Goal: Information Seeking & Learning: Learn about a topic

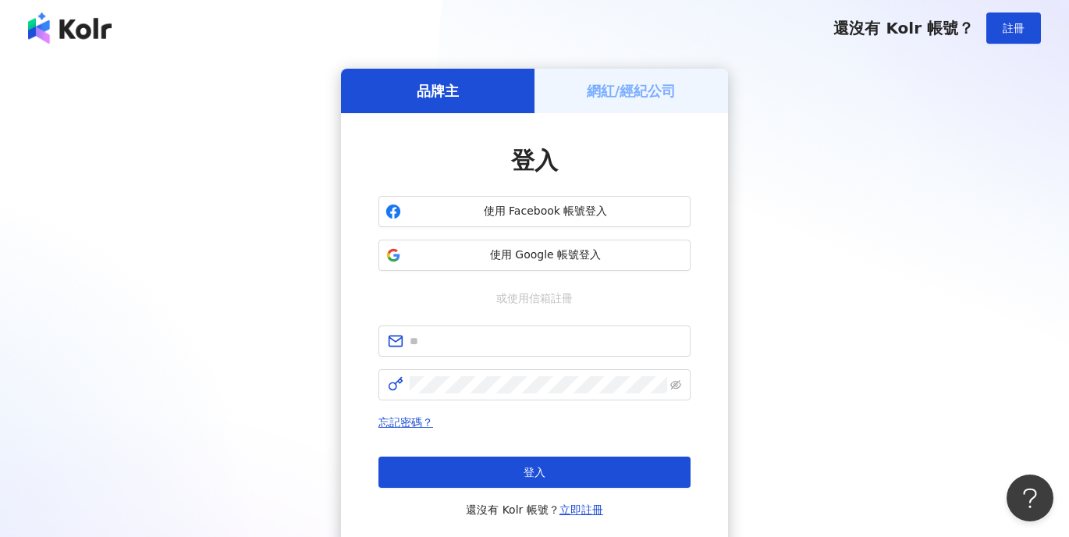
click at [944, 287] on div "品牌主 網紅/經紀公司 登入 使用 Facebook 帳號登入 使用 Google 帳號登入 或使用信箱註冊 忘記密碼？ 登入 還沒有 Kolr 帳號？ 立即…" at bounding box center [535, 310] width 1032 height 482
click at [937, 382] on div "品牌主 網紅/經紀公司 登入 使用 Facebook 帳號登入 使用 Google 帳號登入 或使用信箱註冊 忘記密碼？ 登入 還沒有 Kolr 帳號？ 立即…" at bounding box center [535, 310] width 1032 height 482
click at [477, 350] on span at bounding box center [535, 340] width 312 height 31
paste input "**********"
type input "**********"
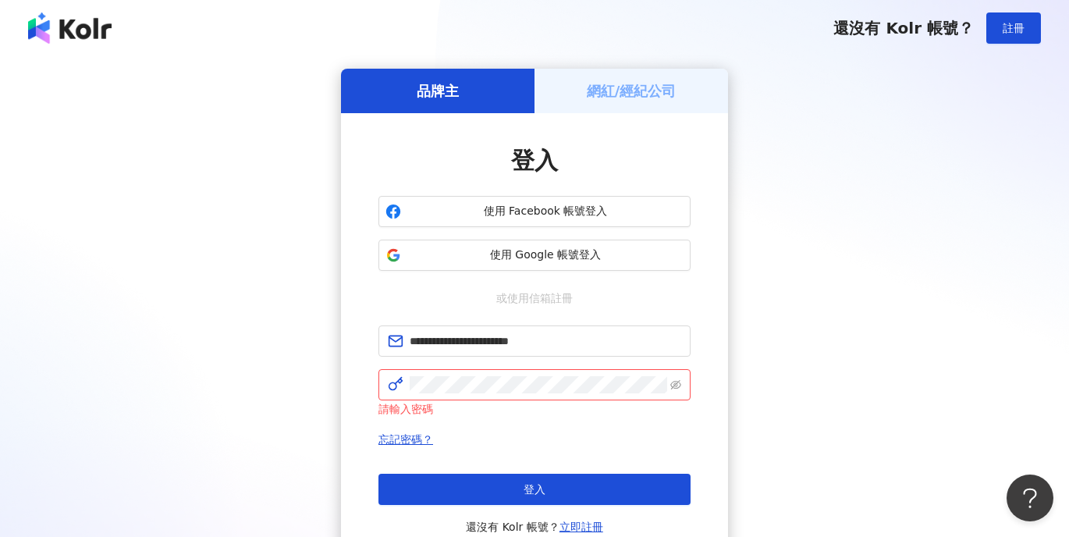
click at [907, 334] on div "**********" at bounding box center [535, 318] width 1032 height 499
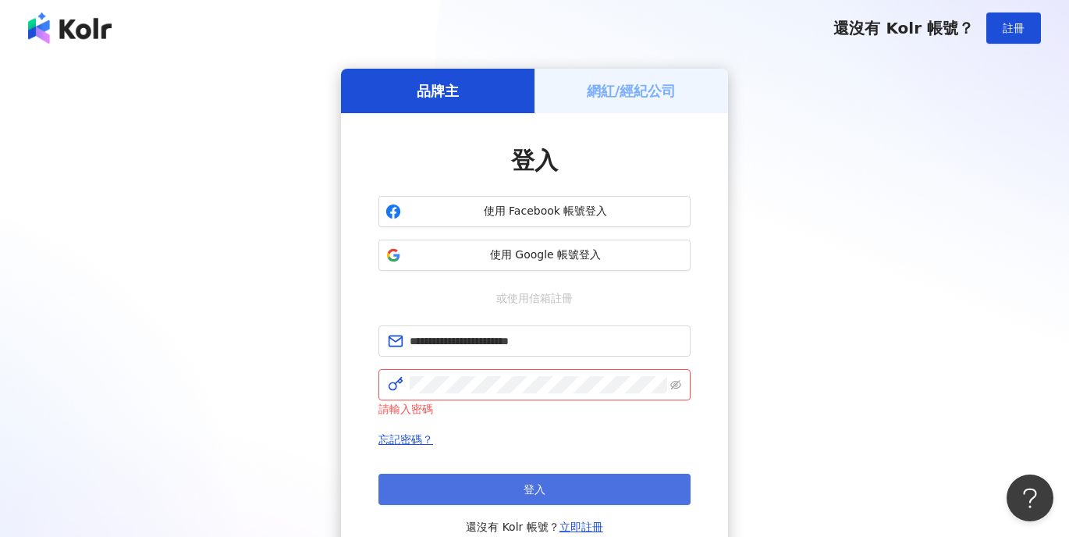
click at [456, 484] on button "登入" at bounding box center [535, 489] width 312 height 31
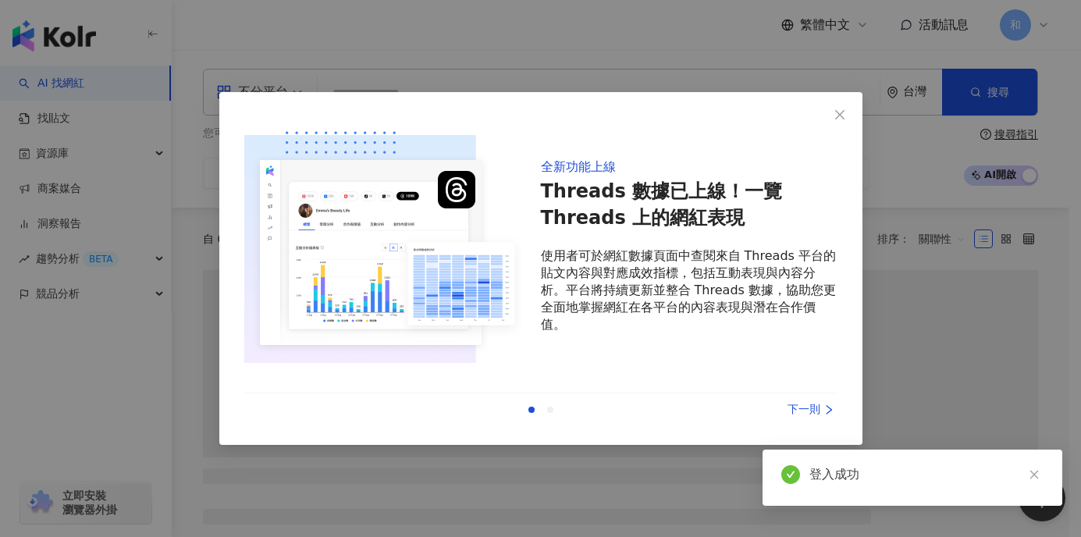
drag, startPoint x: 845, startPoint y: 111, endPoint x: 1080, endPoint y: 12, distance: 254.3
click at [845, 111] on icon "close" at bounding box center [840, 114] width 12 height 12
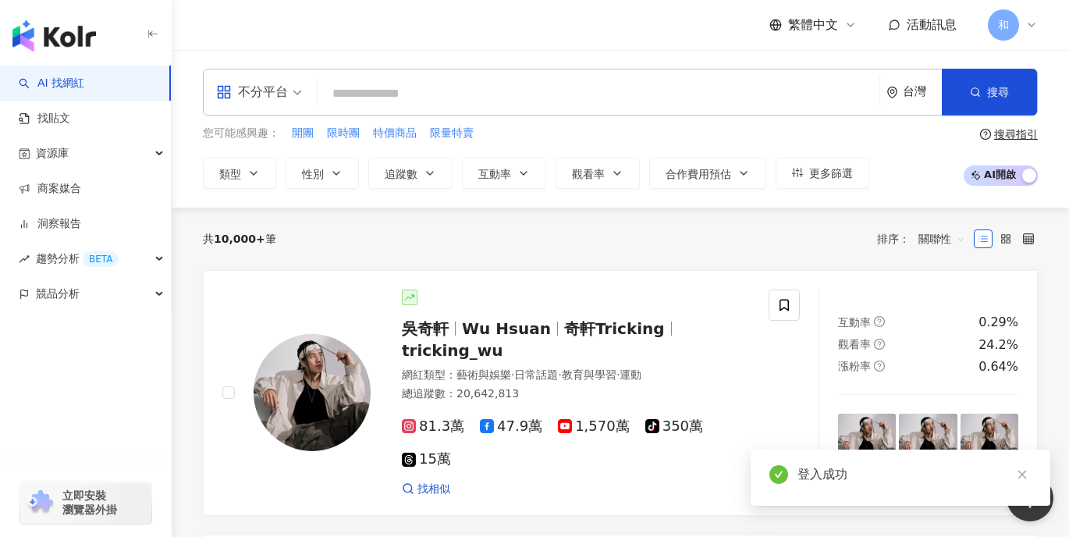
click at [1036, 29] on icon at bounding box center [1032, 25] width 12 height 12
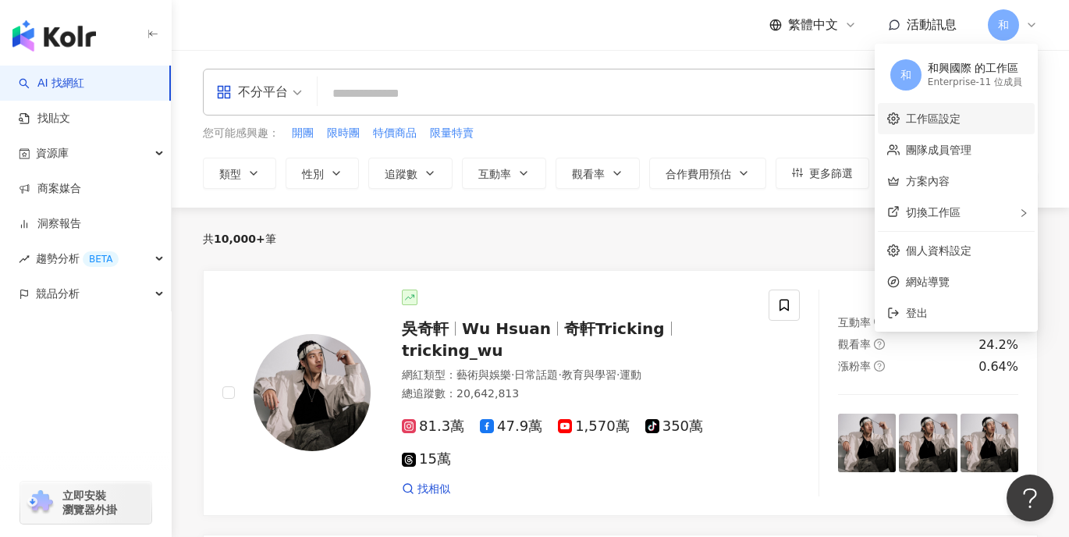
click at [961, 117] on link "工作區設定" at bounding box center [933, 118] width 55 height 12
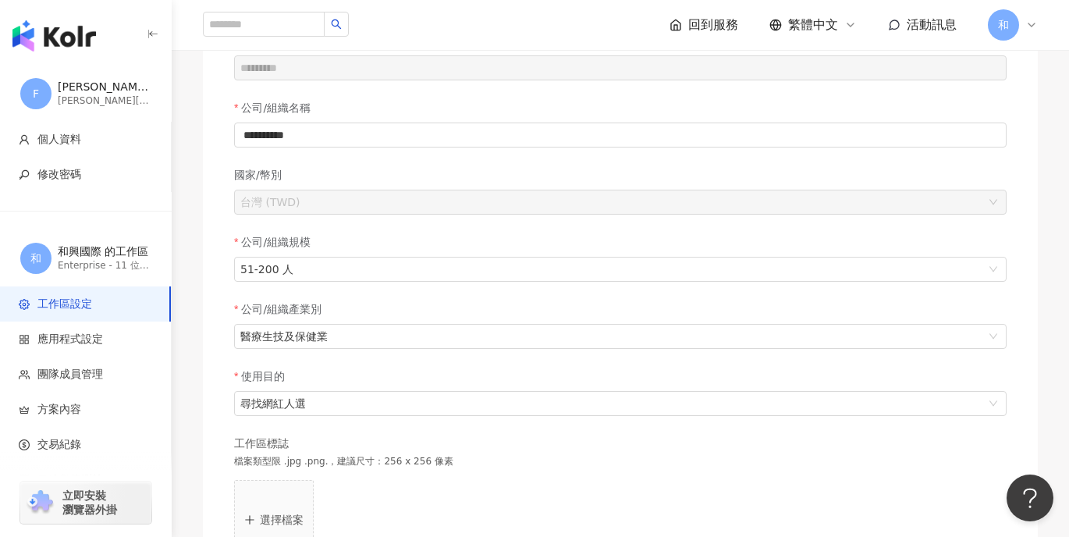
scroll to position [432, 0]
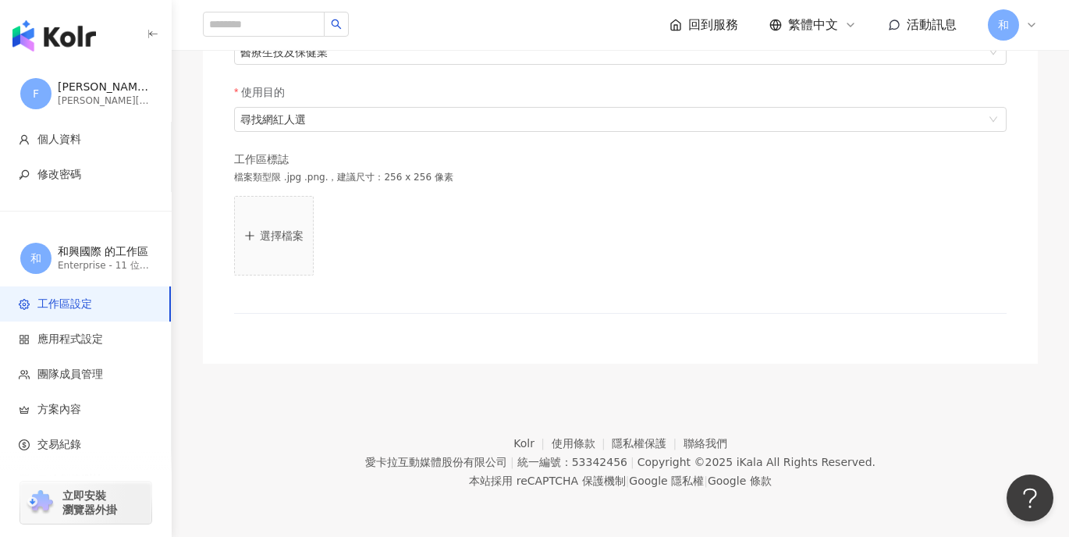
click at [1035, 25] on icon at bounding box center [1032, 25] width 12 height 12
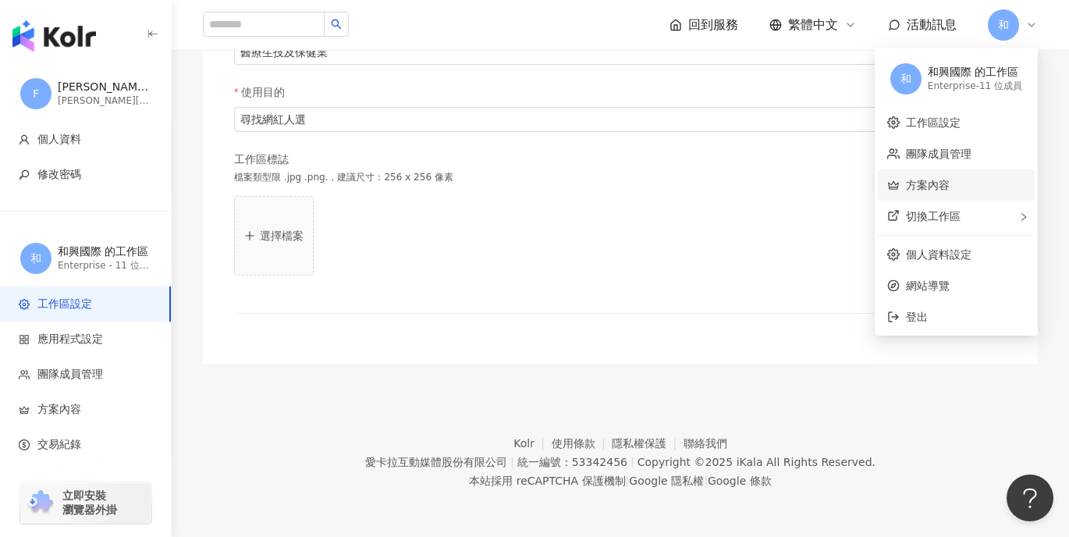
click at [950, 179] on link "方案內容" at bounding box center [928, 185] width 44 height 12
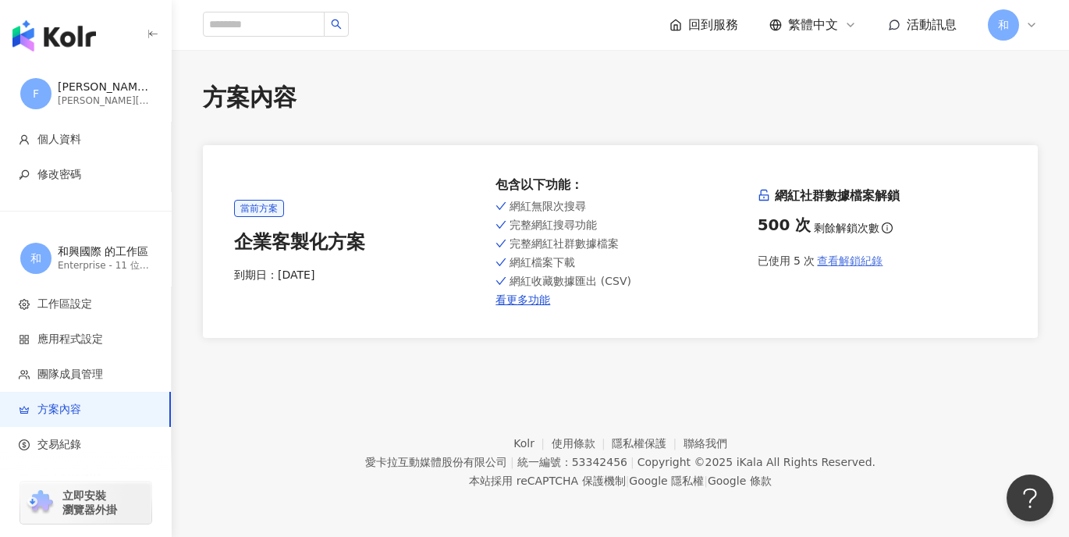
click at [848, 260] on span "查看解鎖紀錄" at bounding box center [850, 260] width 66 height 12
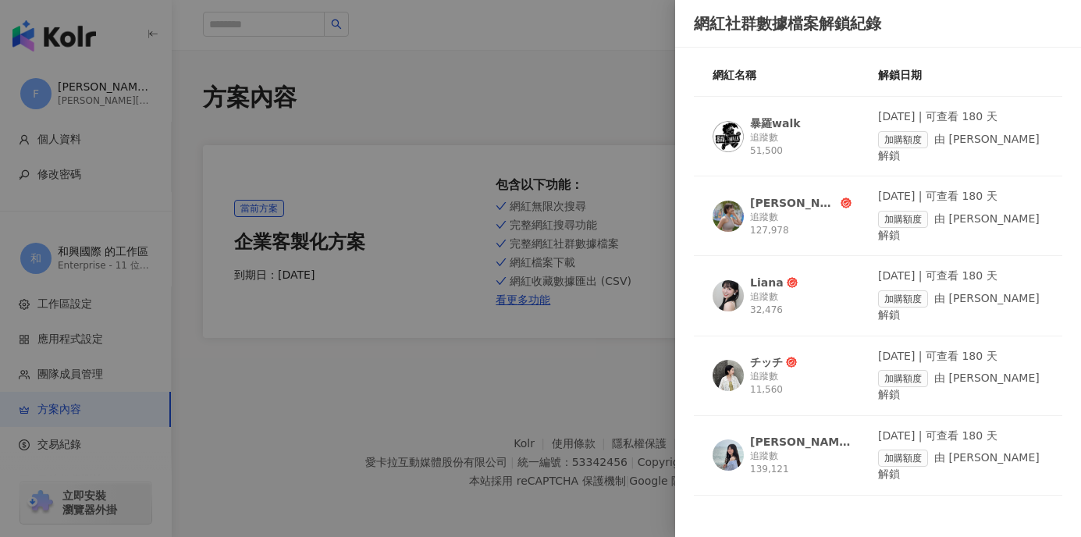
click at [374, 414] on div at bounding box center [540, 268] width 1081 height 537
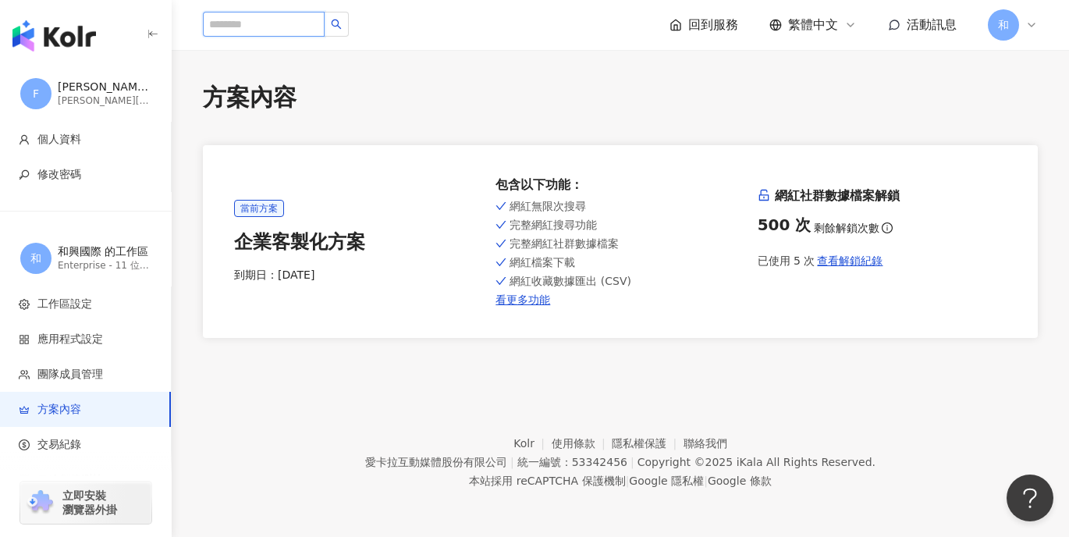
click at [263, 20] on input "search" at bounding box center [264, 24] width 122 height 25
type input "*"
type input "*****"
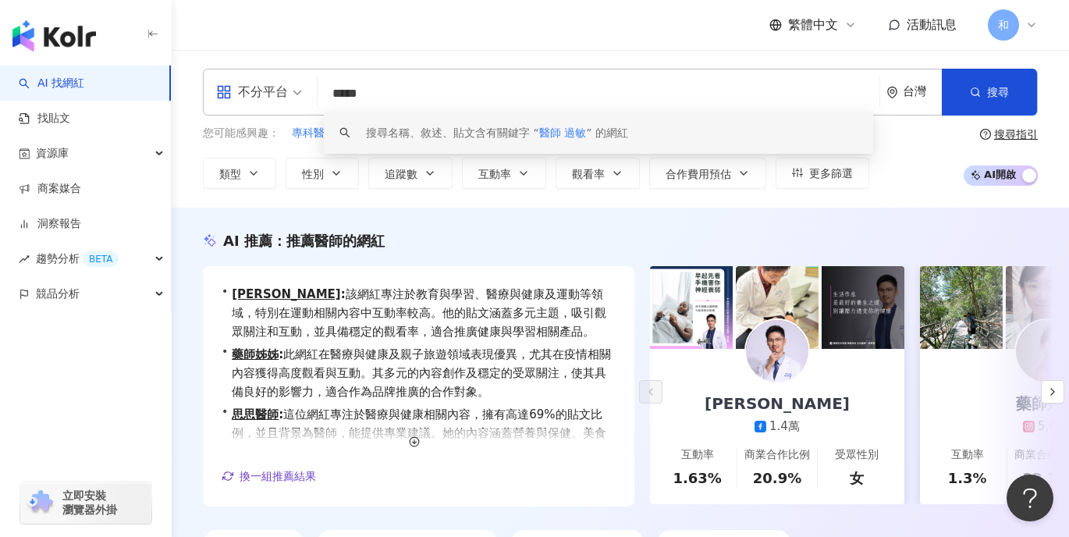
click at [360, 96] on input "*****" at bounding box center [599, 94] width 550 height 30
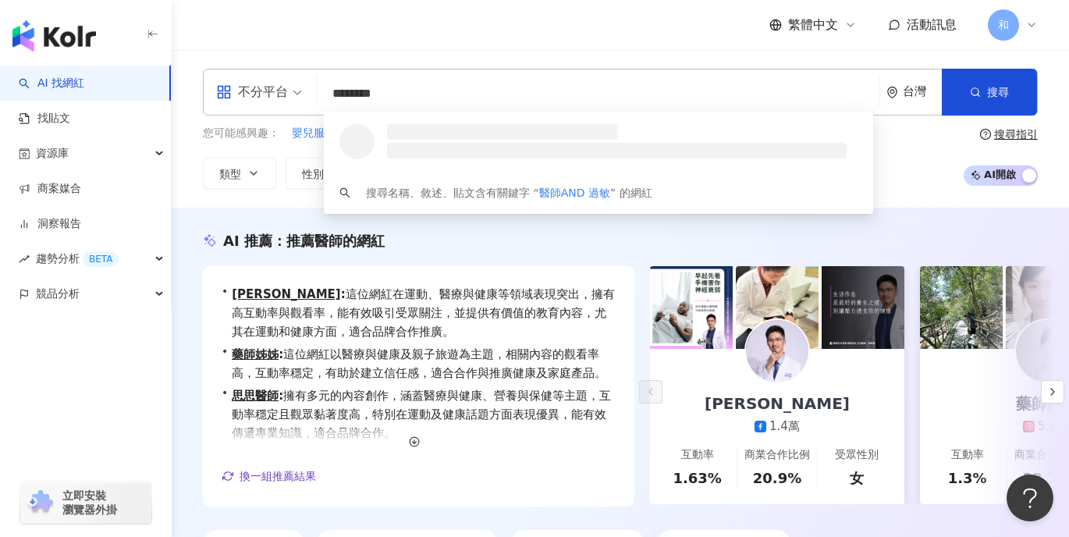
click at [355, 95] on input "********" at bounding box center [599, 94] width 550 height 30
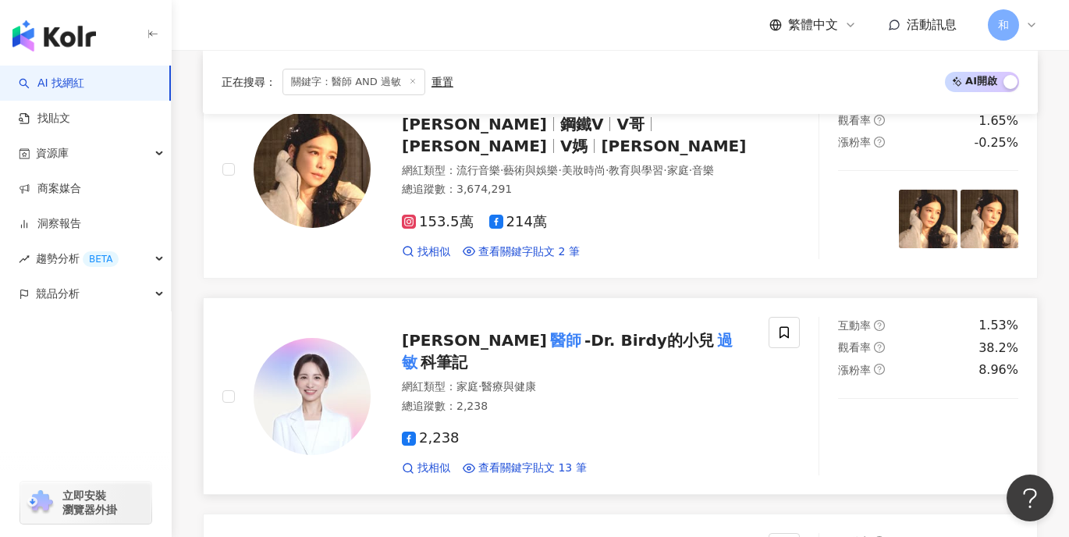
scroll to position [624, 0]
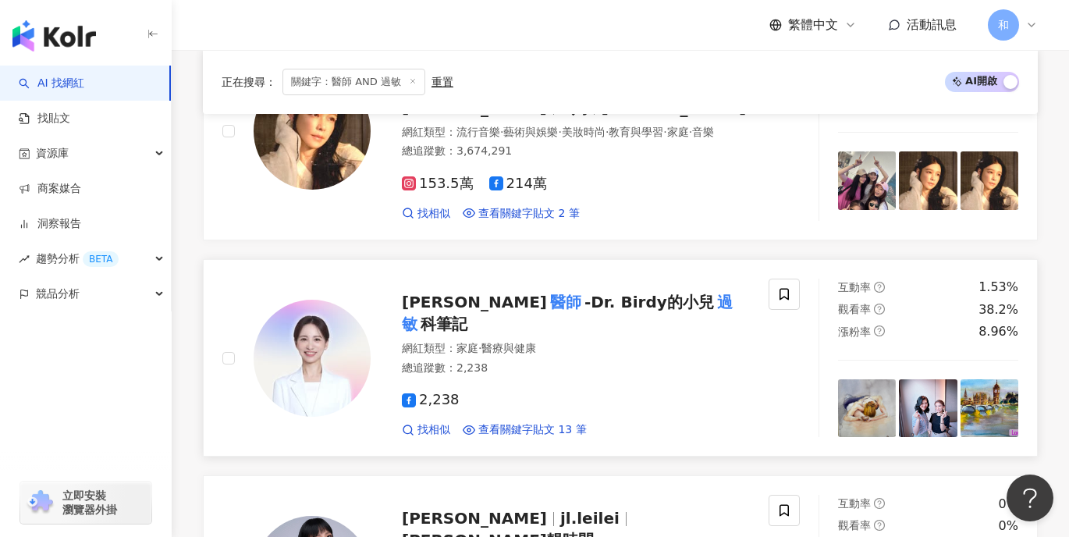
type input "*********"
click at [604, 311] on span "-Dr. Birdy的小兒" at bounding box center [650, 302] width 130 height 19
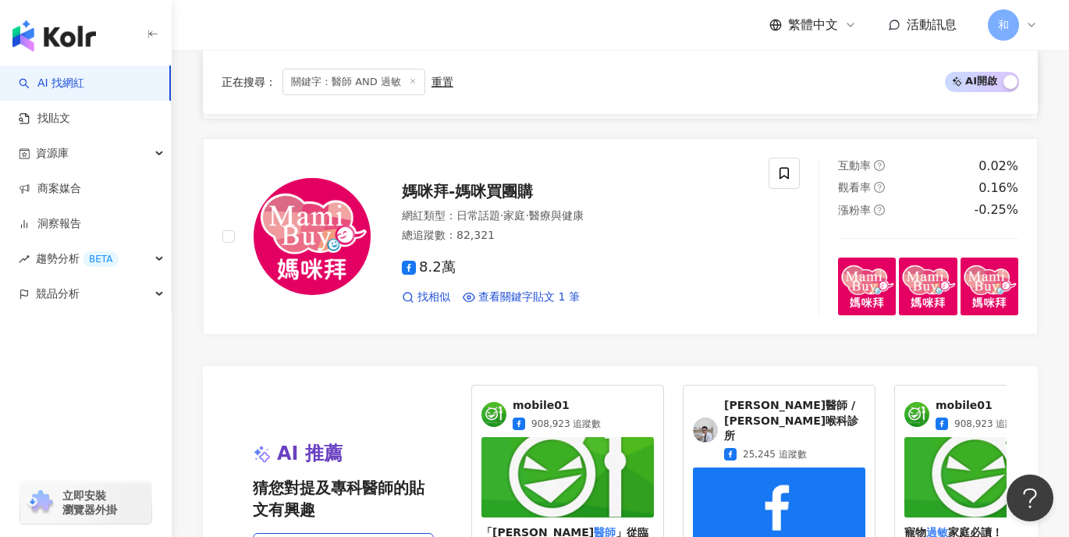
scroll to position [3122, 0]
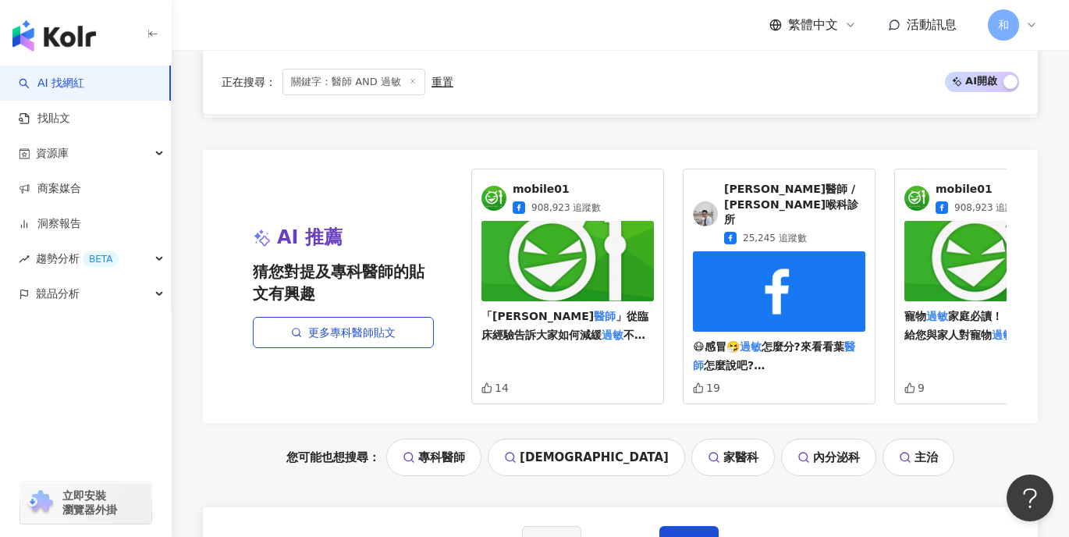
click at [958, 439] on div "您可能也想搜尋： 專科醫師 衛教 家醫科 內分泌科 主治" at bounding box center [620, 457] width 835 height 37
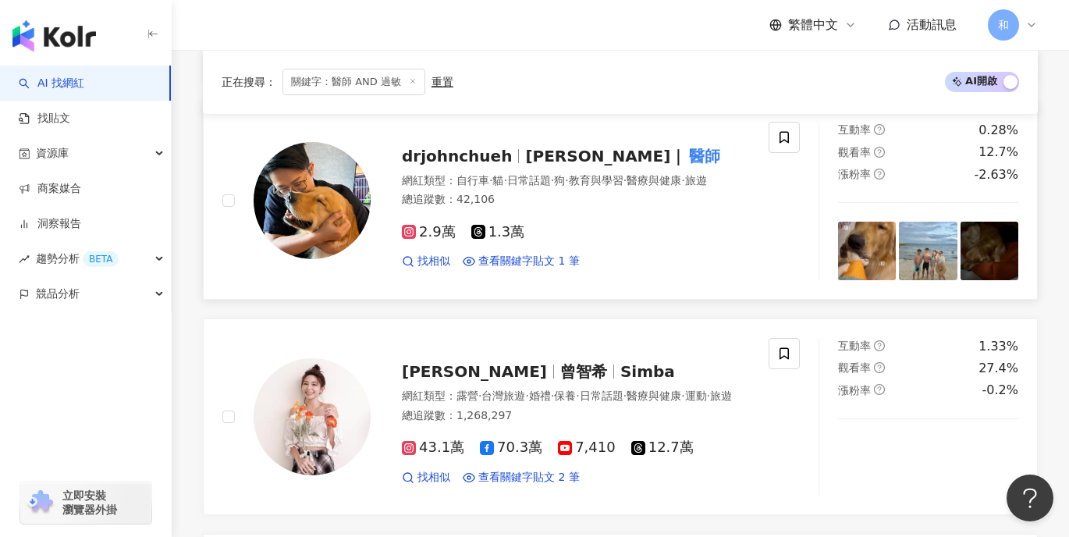
scroll to position [2264, 0]
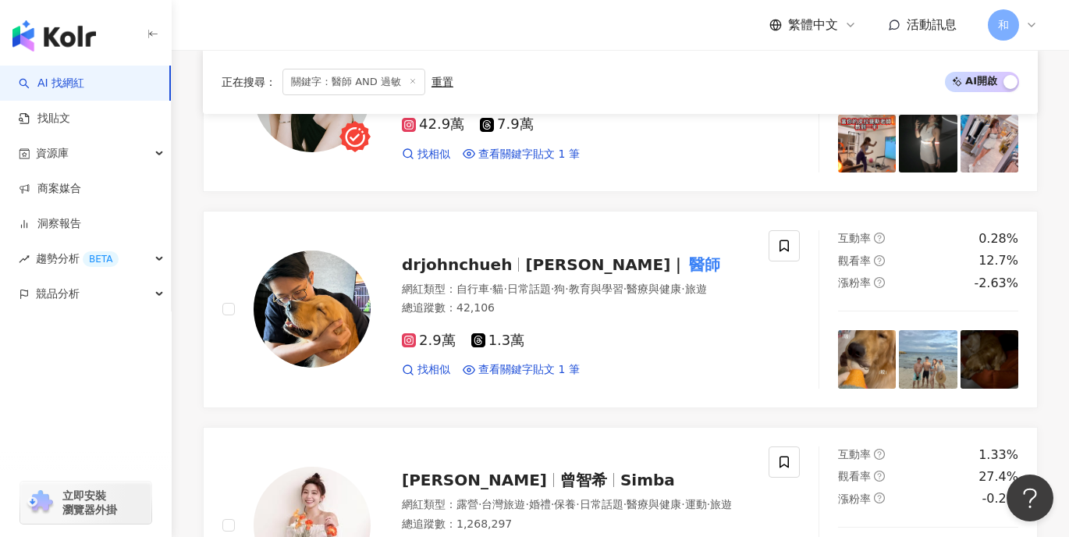
click at [409, 82] on icon at bounding box center [413, 81] width 8 height 8
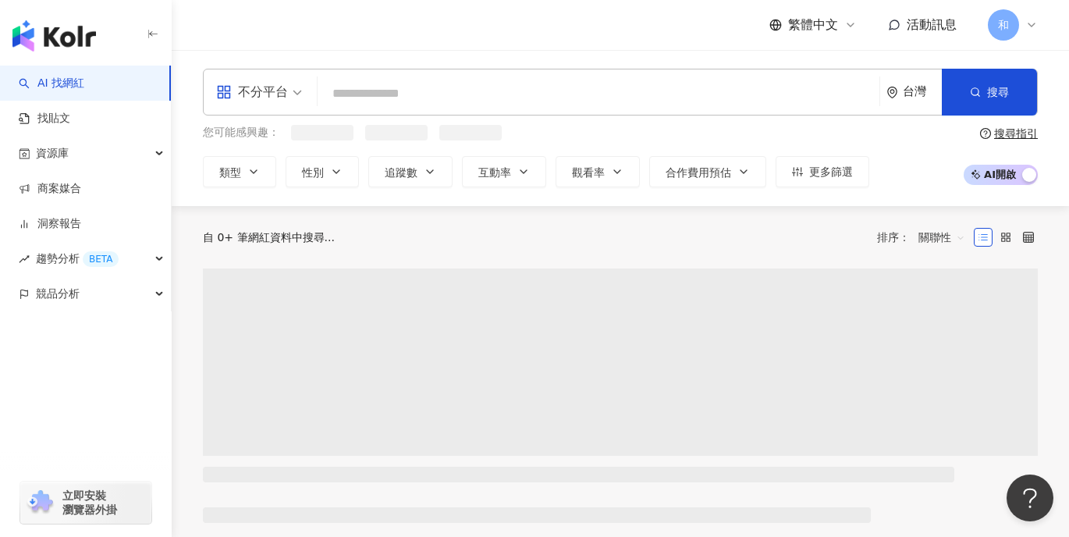
click at [374, 90] on input "search" at bounding box center [599, 94] width 550 height 30
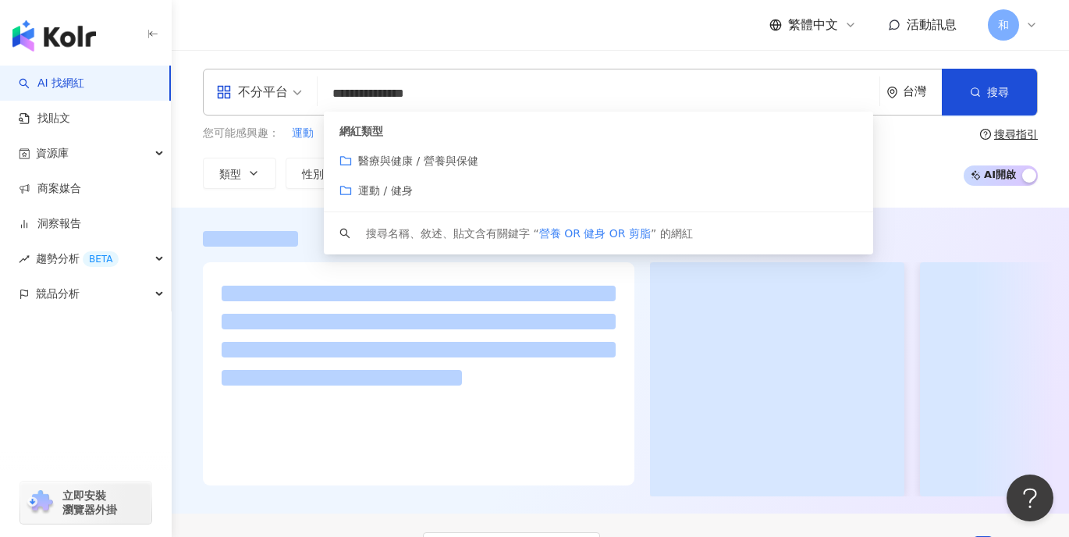
click at [441, 92] on input "**********" at bounding box center [599, 94] width 550 height 30
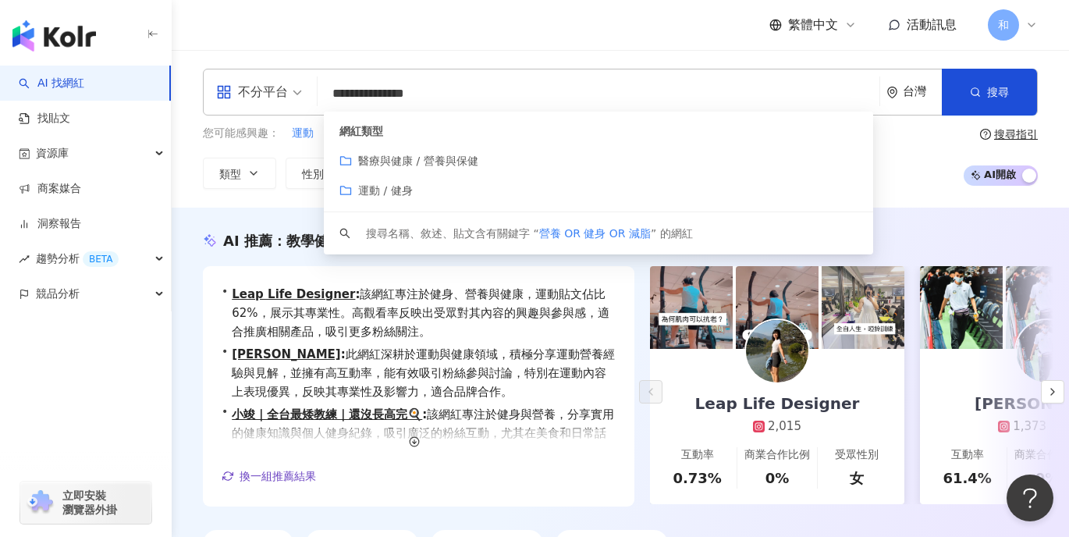
click at [601, 106] on input "**********" at bounding box center [599, 94] width 550 height 30
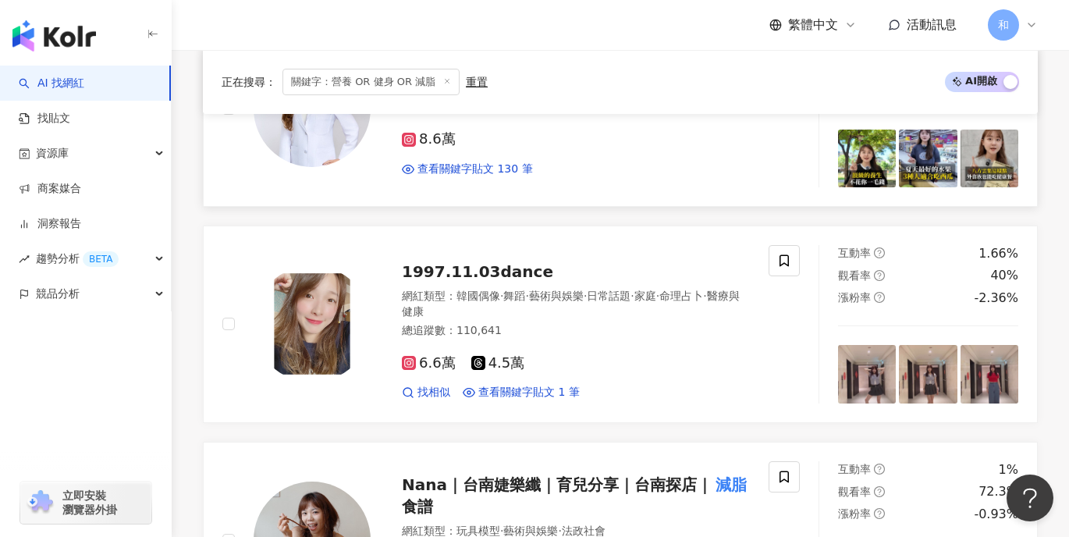
scroll to position [1180, 0]
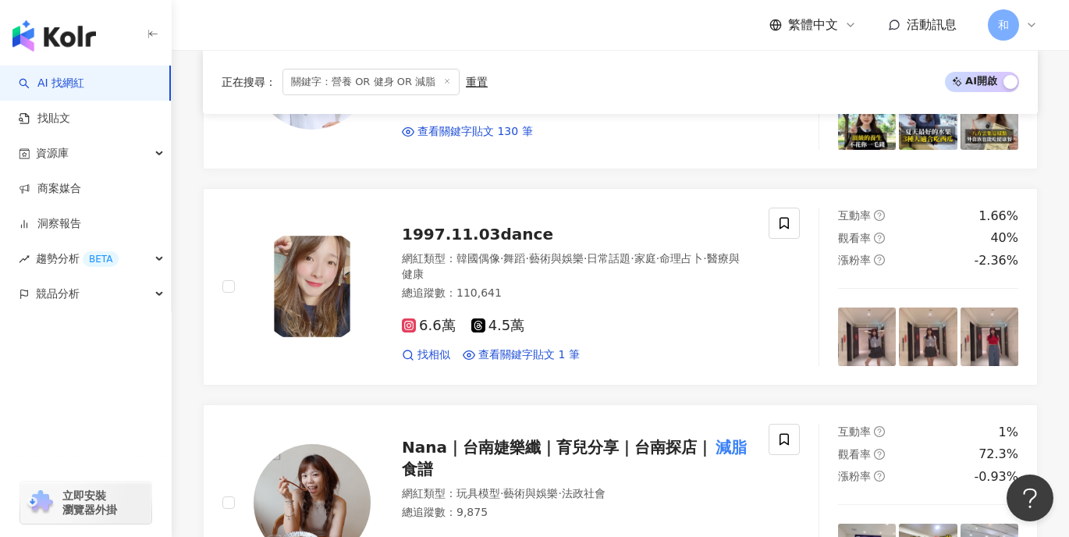
type input "**********"
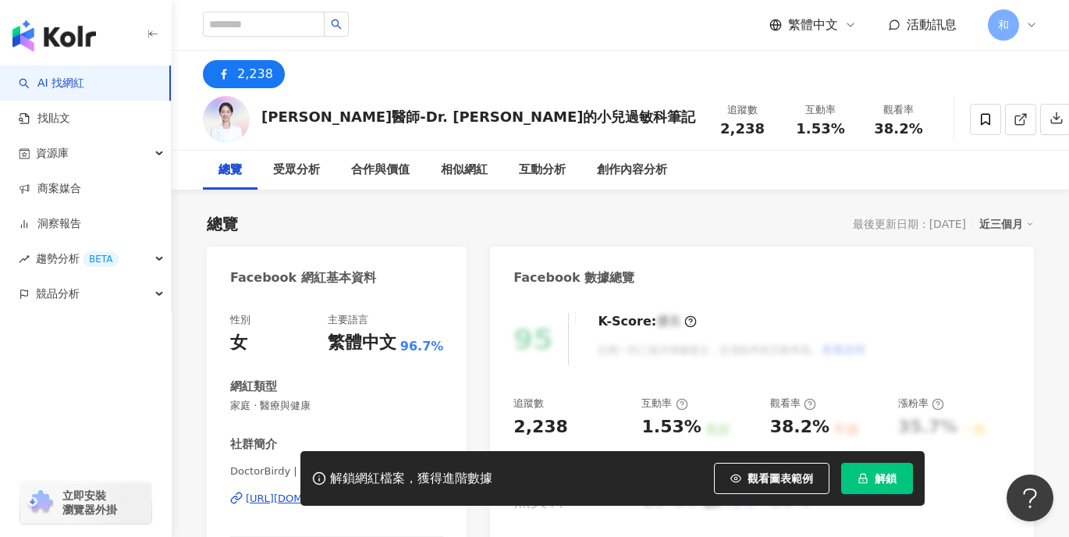
scroll to position [156, 0]
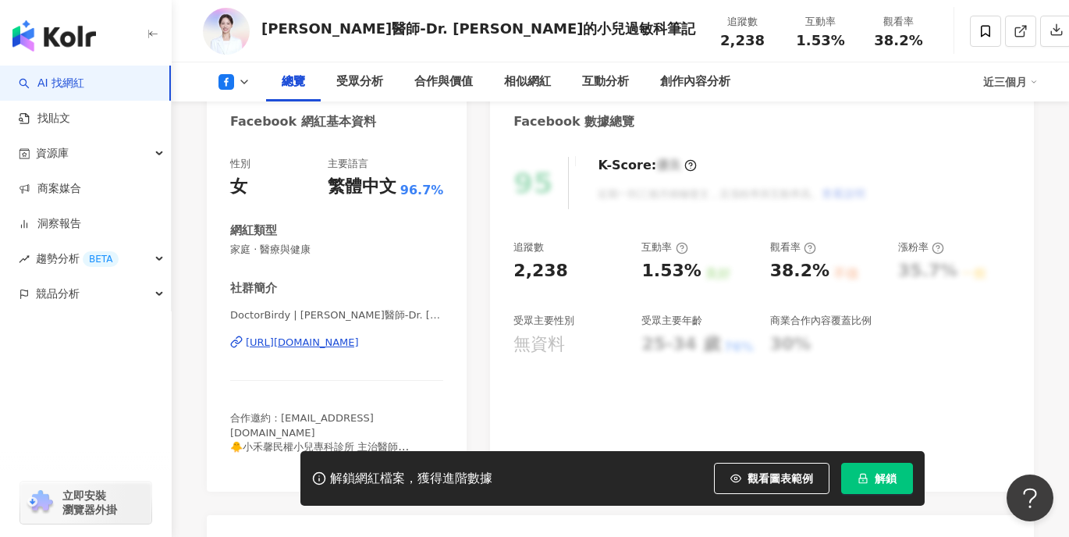
click at [353, 347] on div "[URL][DOMAIN_NAME]" at bounding box center [302, 343] width 113 height 14
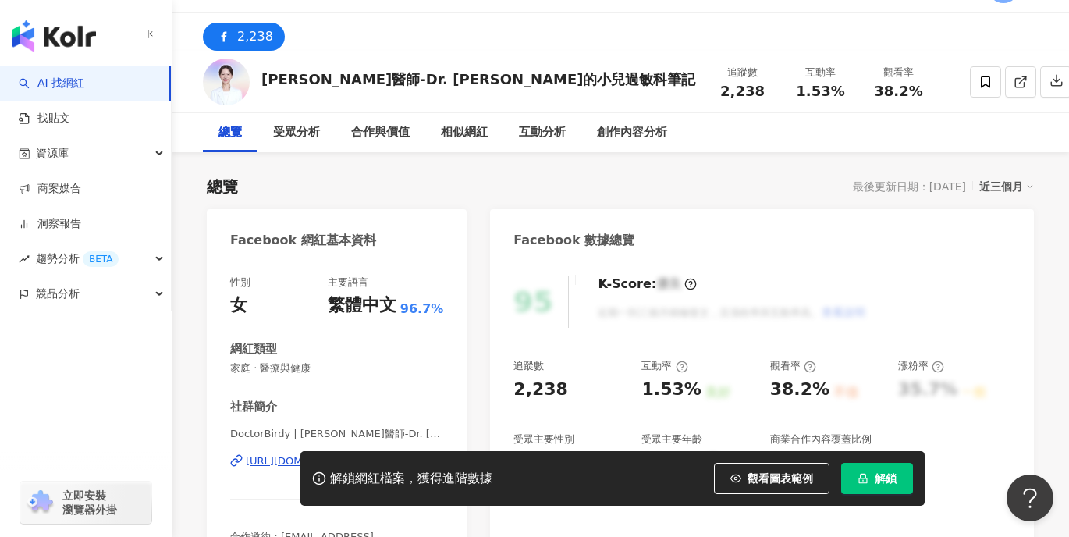
scroll to position [0, 0]
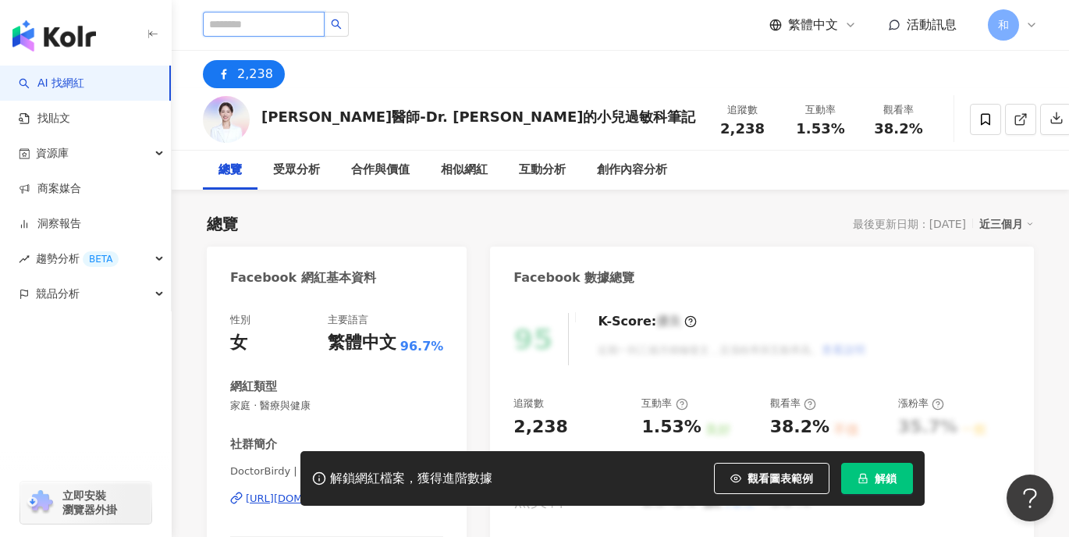
click at [243, 21] on input "search" at bounding box center [264, 24] width 122 height 25
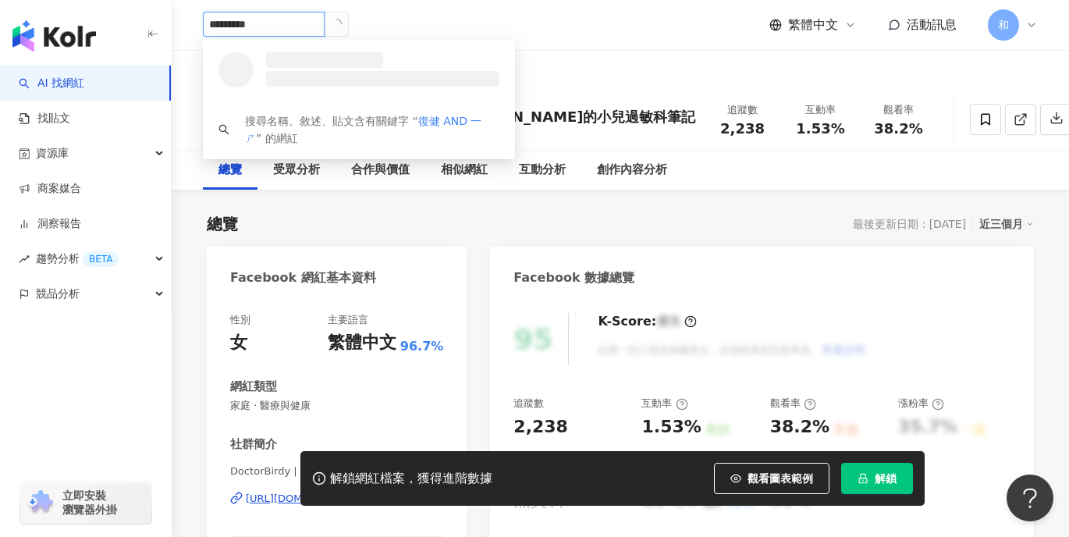
type input "*********"
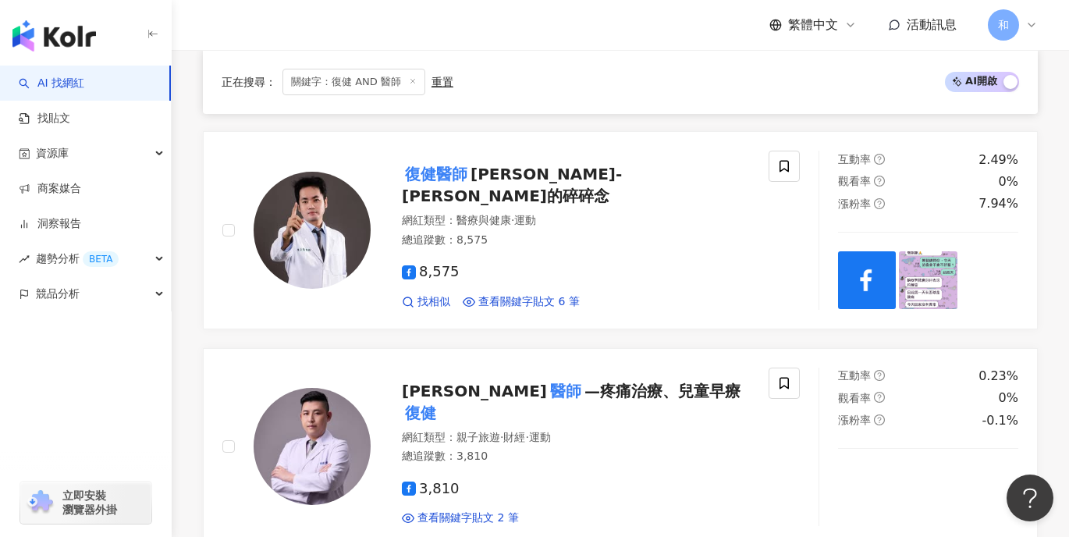
scroll to position [1561, 0]
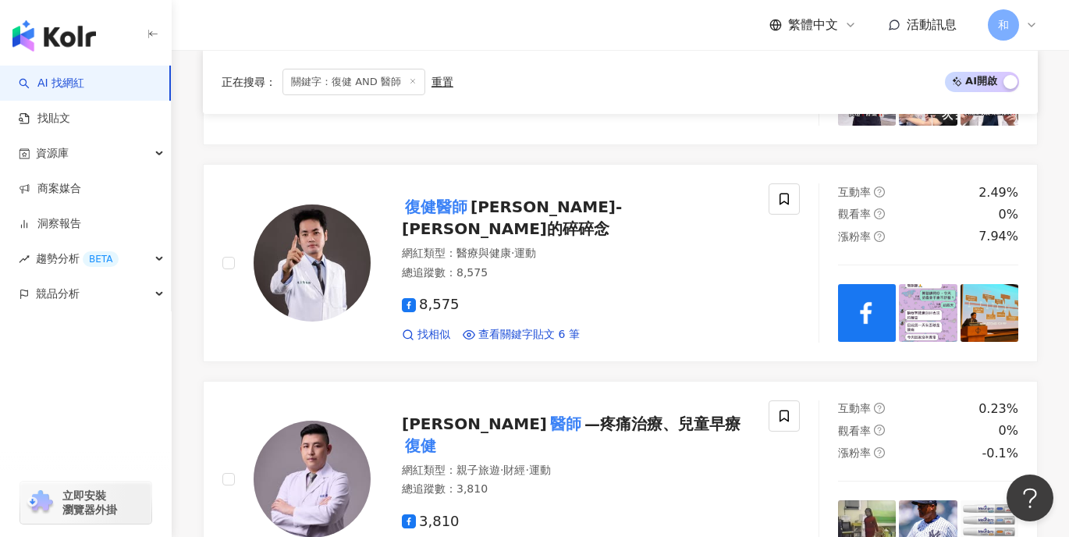
click at [734, 101] on div "正在搜尋 ： 關鍵字：復健 AND 醫師 重置 AI 開啟 AI 關閉" at bounding box center [620, 82] width 835 height 64
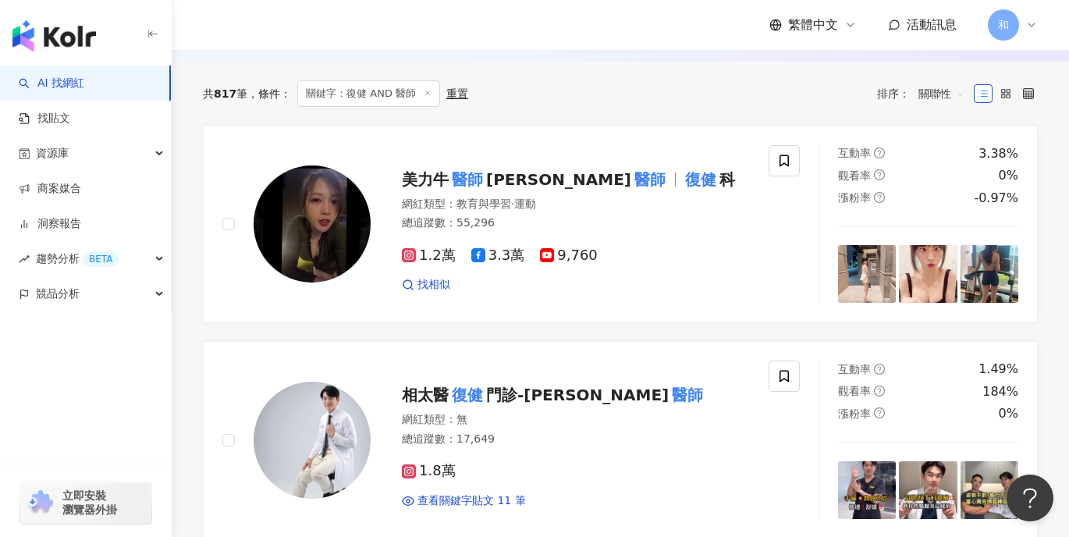
scroll to position [468, 0]
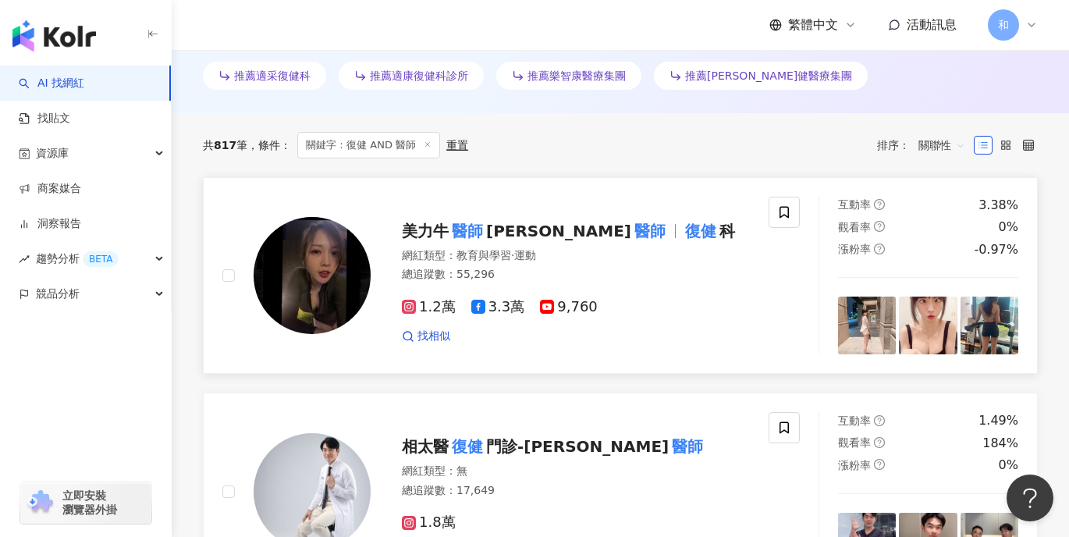
click at [682, 233] on mark "復健" at bounding box center [700, 231] width 37 height 25
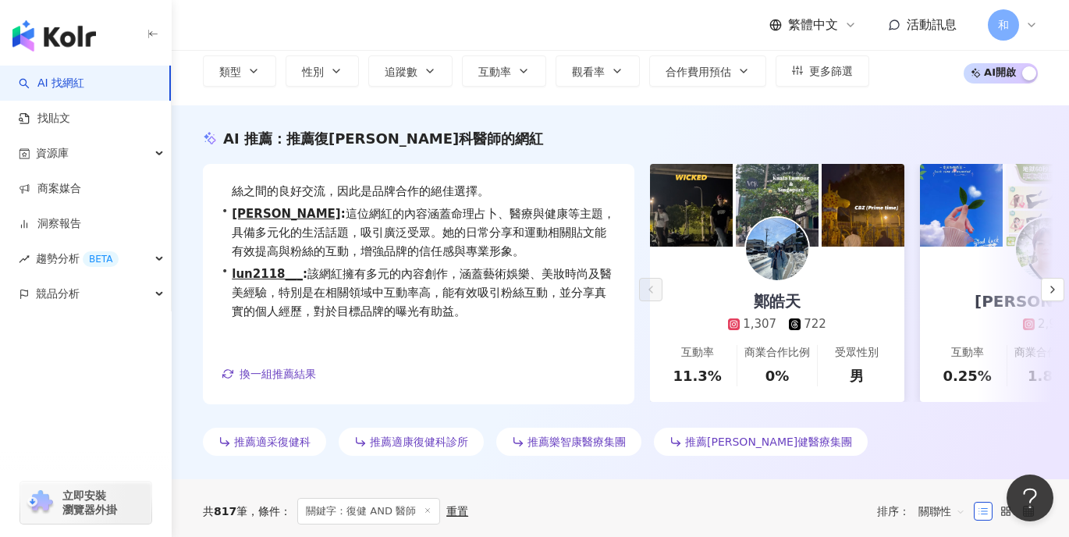
scroll to position [306, 0]
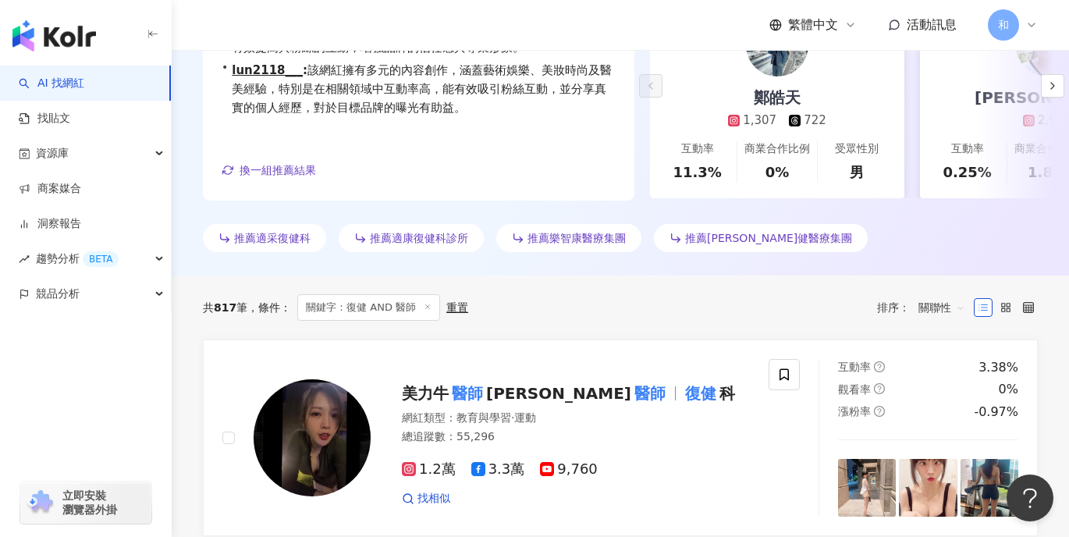
click at [949, 308] on span "關聯性" at bounding box center [942, 307] width 47 height 25
click at [950, 418] on div "互動率" at bounding box center [942, 419] width 39 height 17
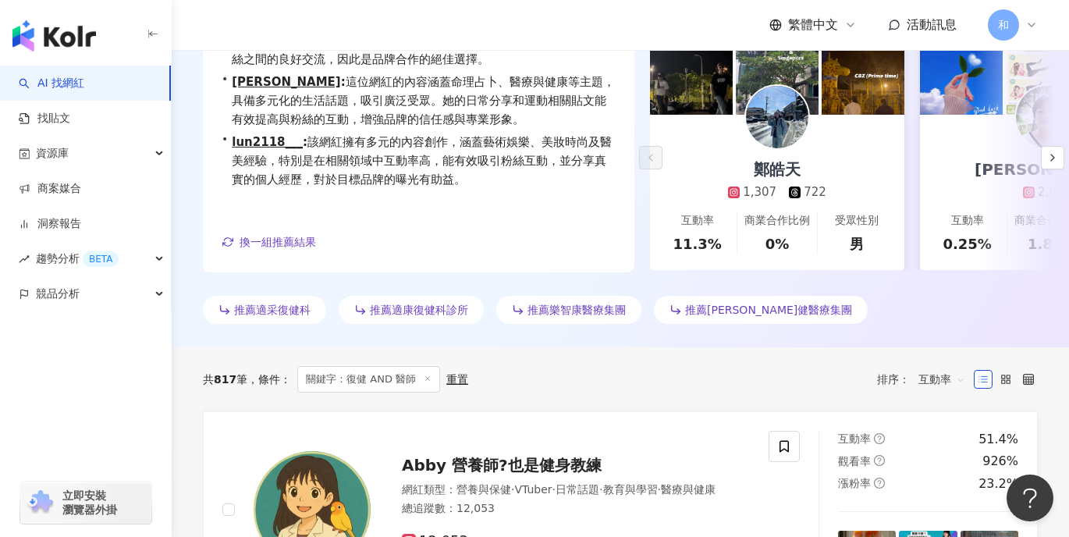
scroll to position [78, 0]
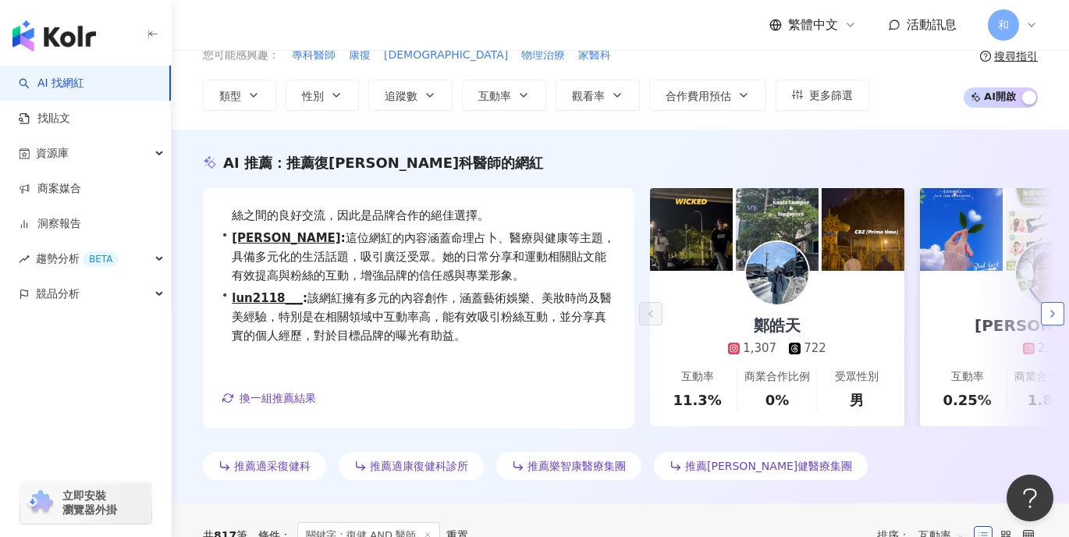
click at [1048, 318] on icon "button" at bounding box center [1053, 314] width 12 height 12
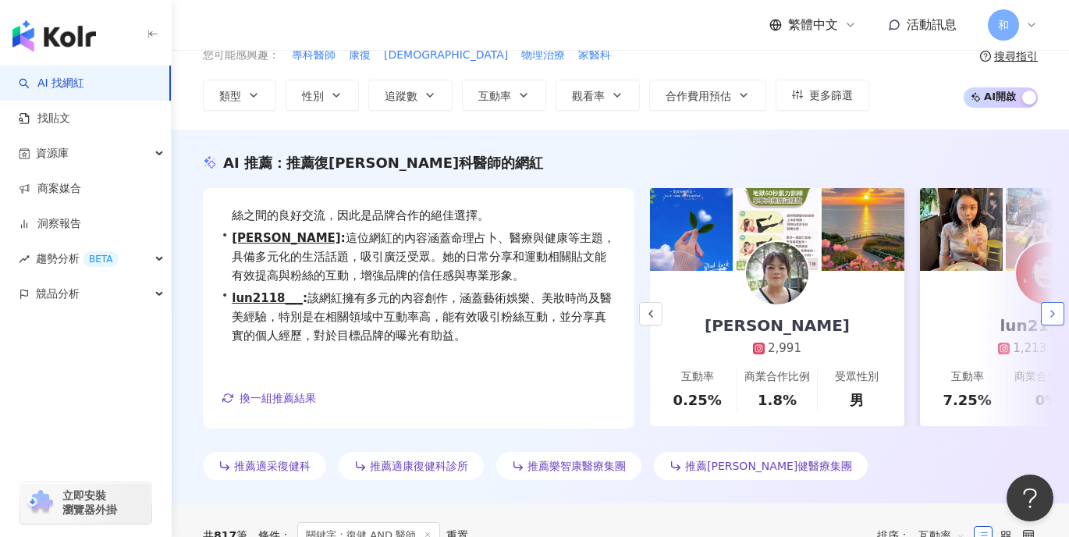
click at [1048, 318] on icon "button" at bounding box center [1053, 314] width 12 height 12
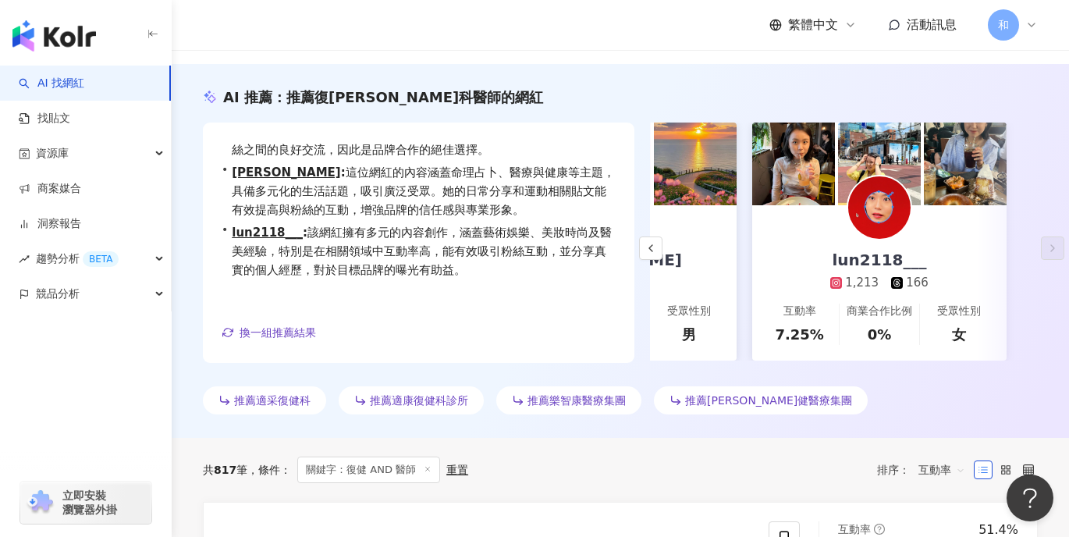
scroll to position [312, 0]
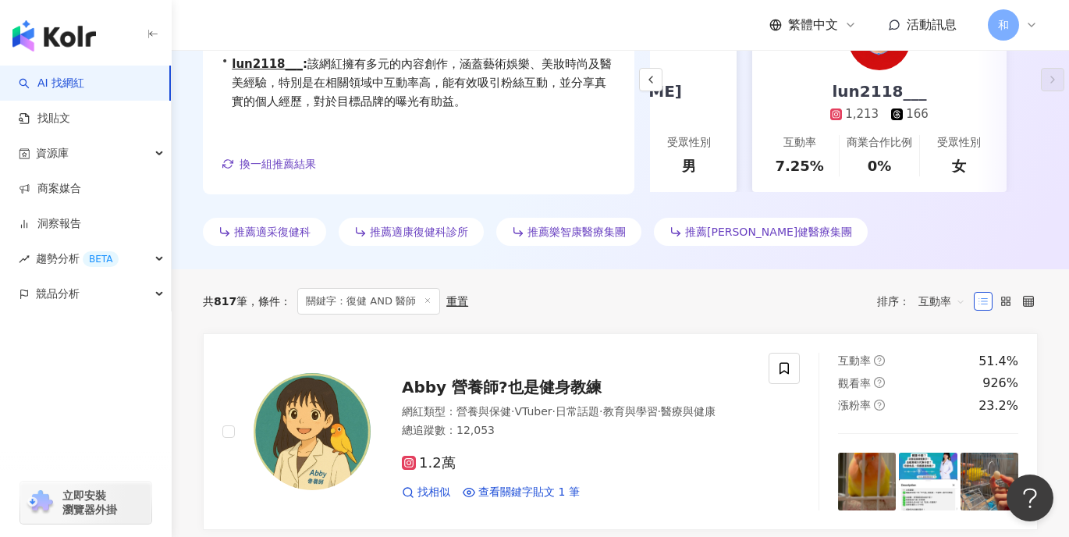
click at [979, 301] on label at bounding box center [983, 301] width 19 height 19
click at [979, 301] on icon at bounding box center [983, 301] width 11 height 11
click at [936, 301] on span "互動率" at bounding box center [942, 301] width 47 height 25
click at [934, 327] on div "關聯性" at bounding box center [942, 333] width 39 height 17
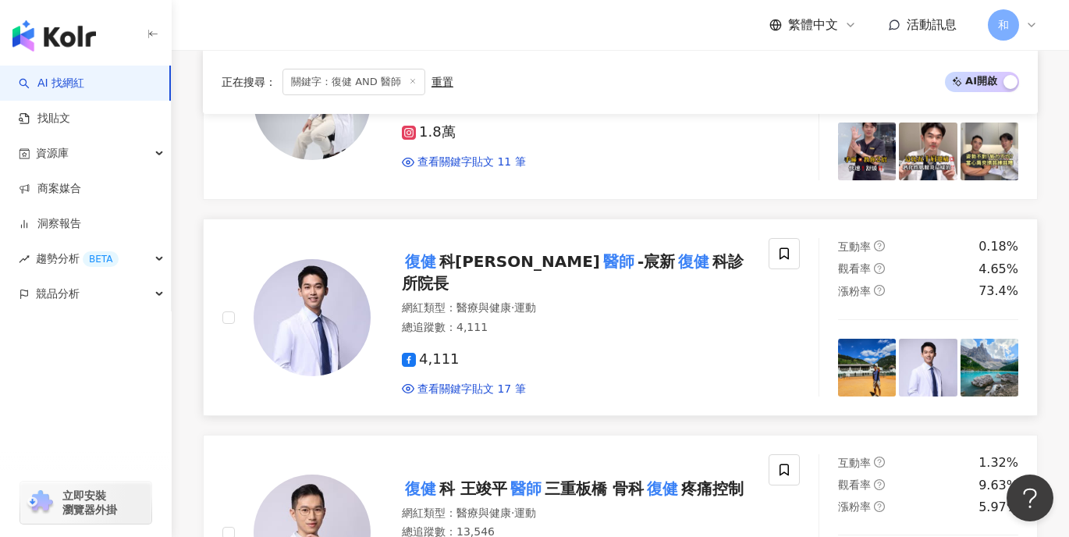
scroll to position [781, 0]
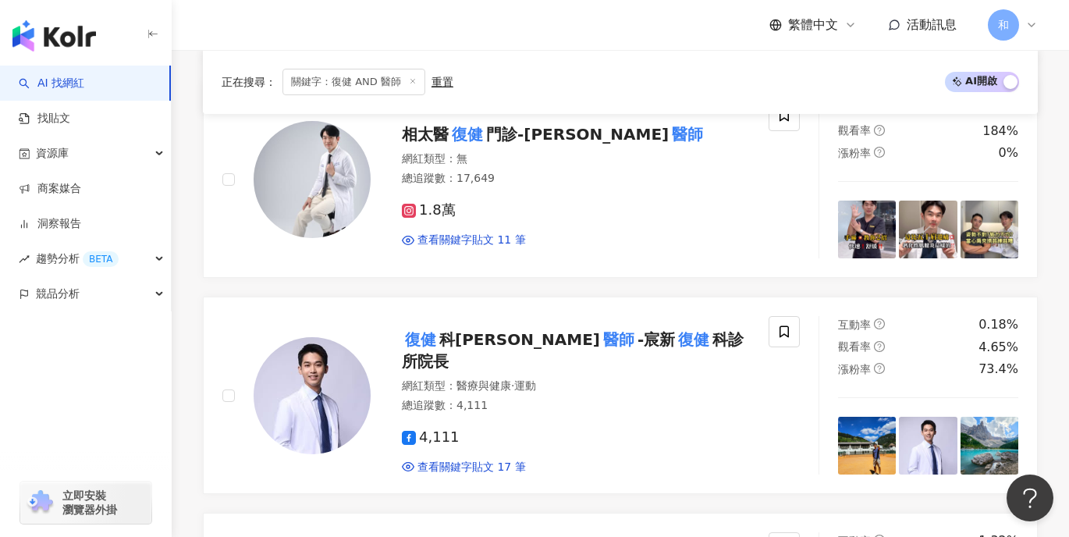
click at [740, 41] on div "繁體中文 活動訊息 和" at bounding box center [620, 25] width 835 height 50
click at [414, 140] on span "相太醫" at bounding box center [425, 134] width 47 height 19
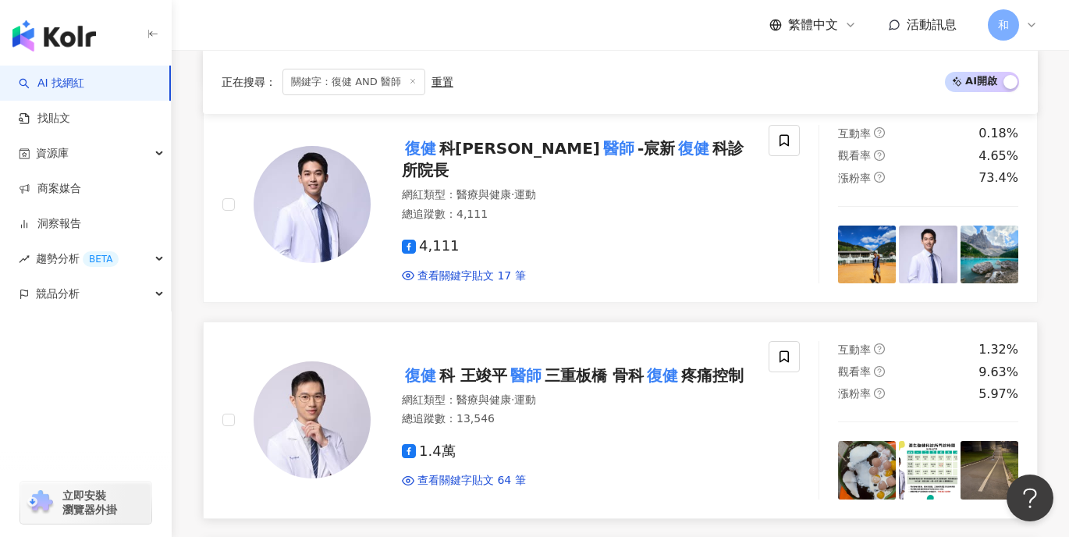
scroll to position [937, 0]
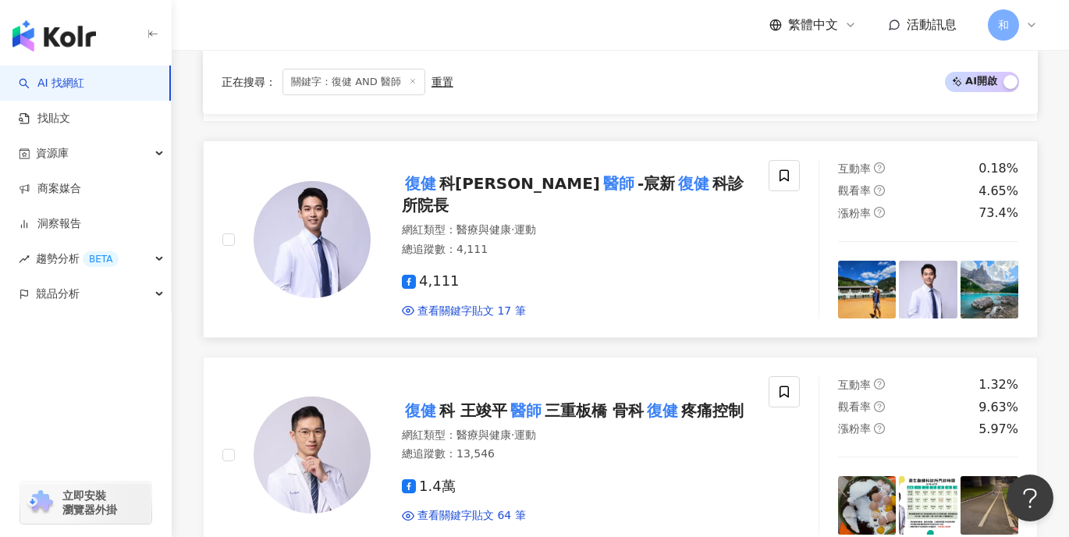
click at [600, 196] on mark "醫師" at bounding box center [618, 183] width 37 height 25
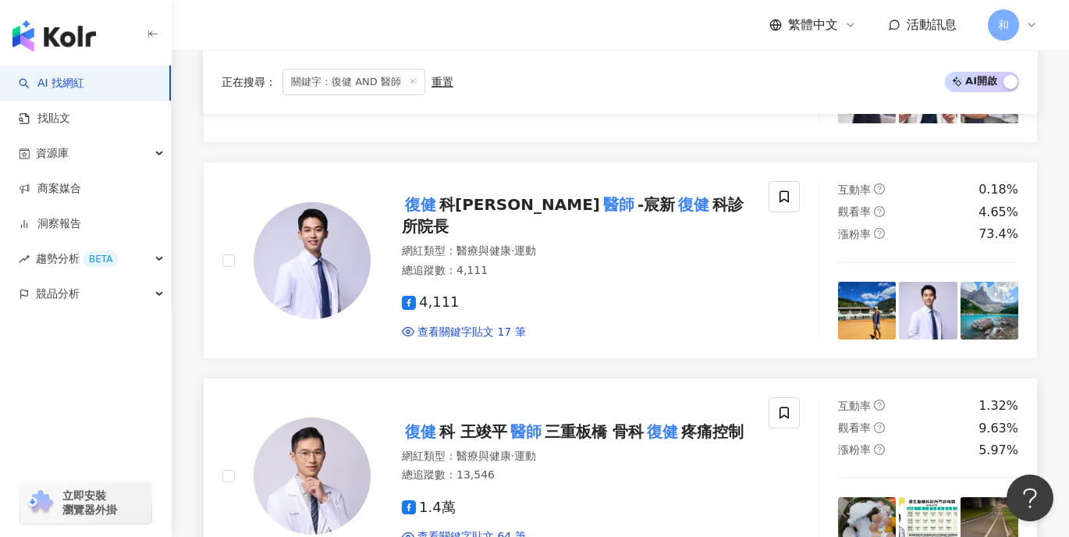
scroll to position [1015, 0]
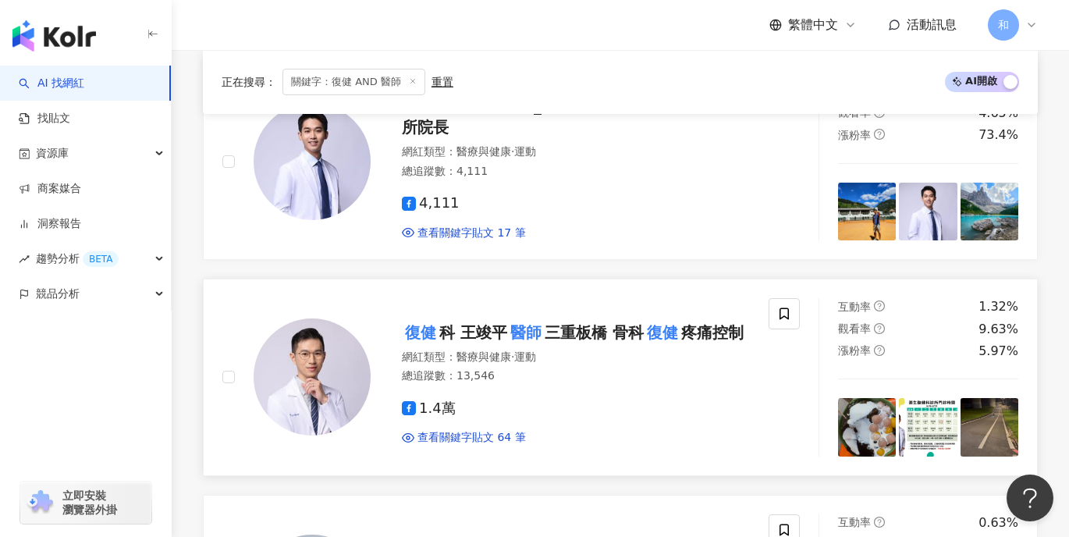
click at [440, 469] on link "復健 科 王竣平 醫師 三重板橋 骨科 復健 疼痛控制 網紅類型 ： 醫療與健康 · 運動 總追蹤數 ： 13,546 1.4萬 查看關鍵字貼文 64 筆 互…" at bounding box center [620, 377] width 835 height 197
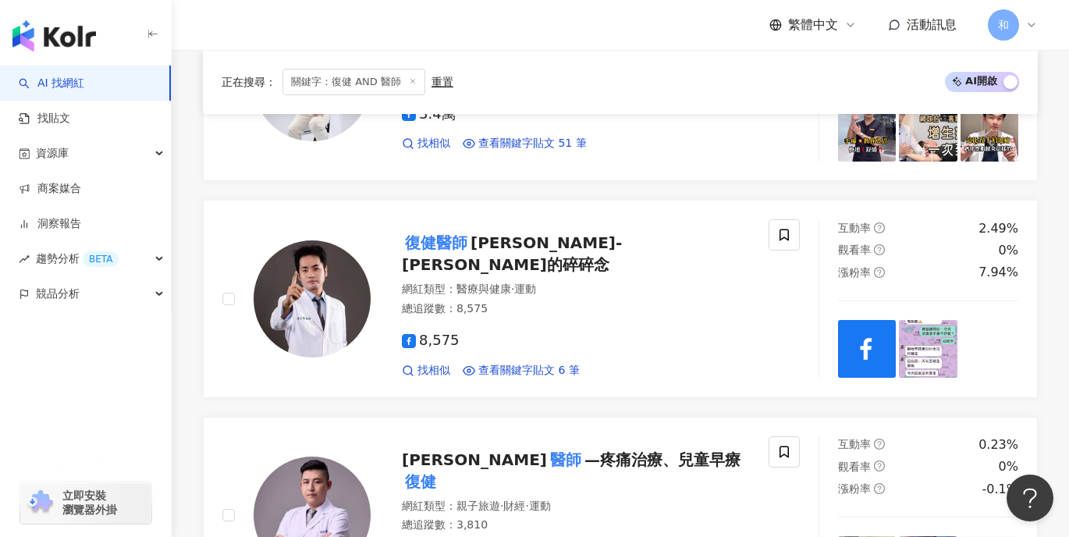
scroll to position [1561, 0]
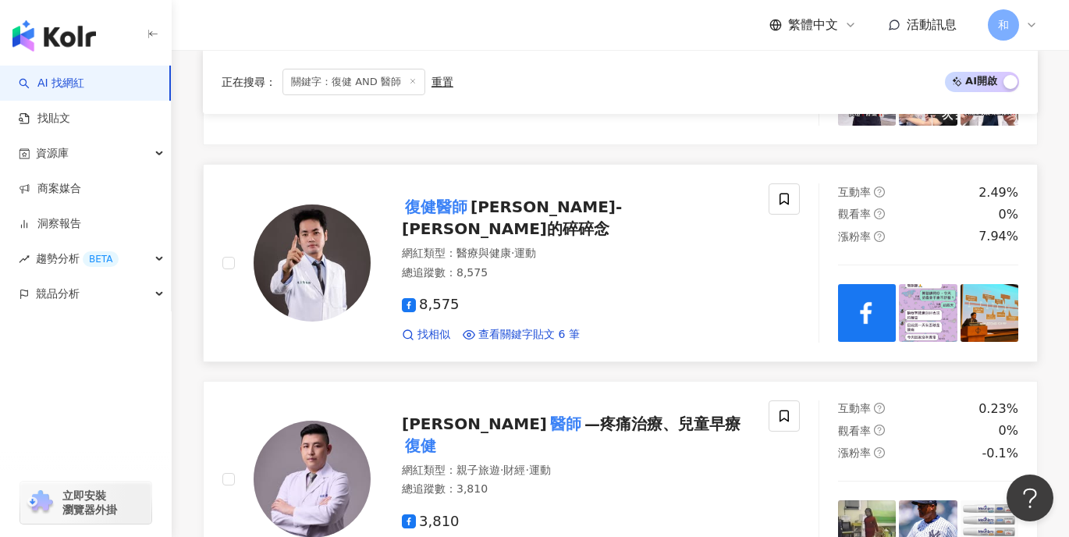
click at [578, 213] on span "陳子甯 - John的碎碎念" at bounding box center [512, 217] width 220 height 41
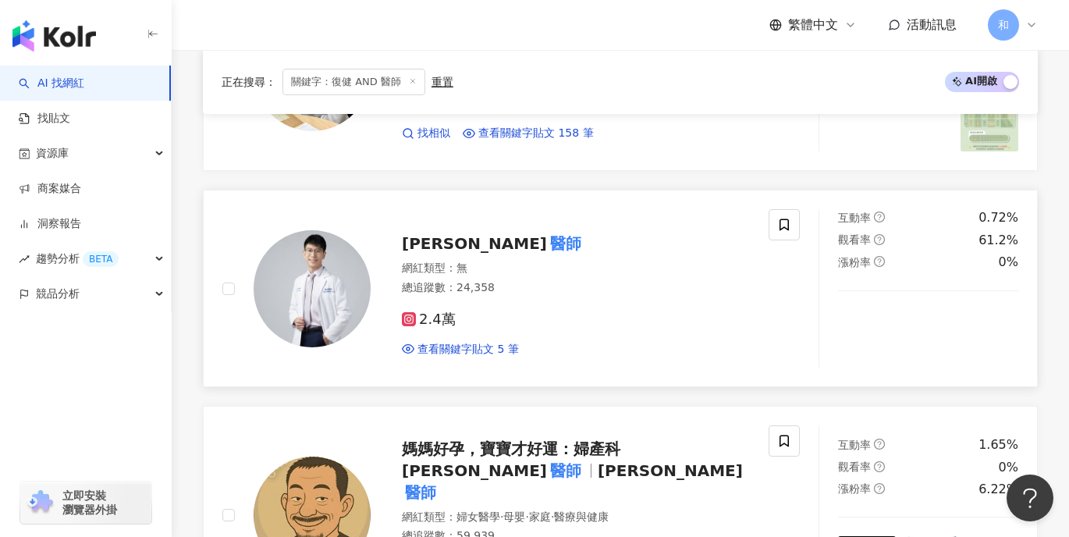
scroll to position [2186, 0]
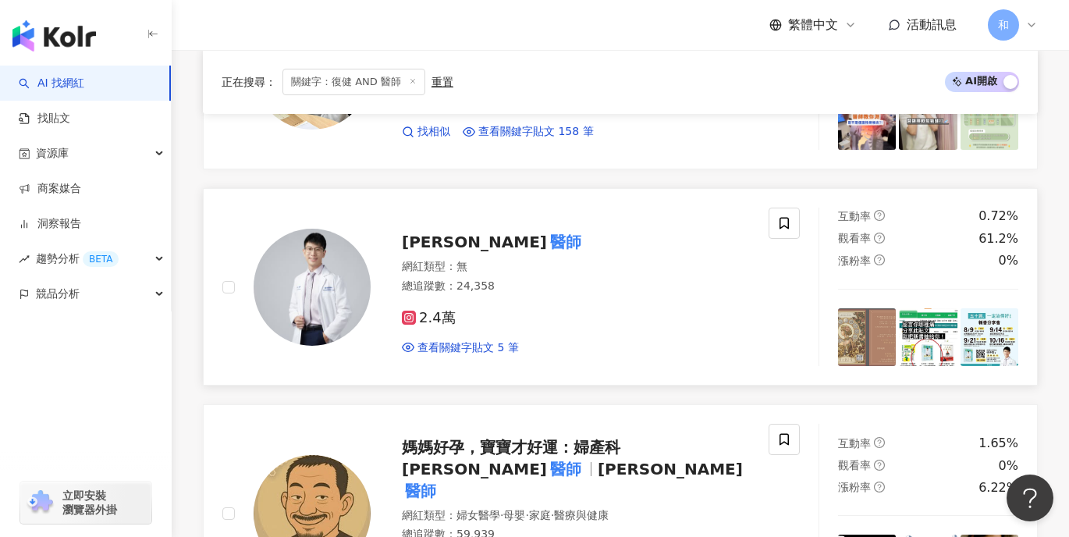
click at [547, 240] on mark "醫師" at bounding box center [565, 241] width 37 height 25
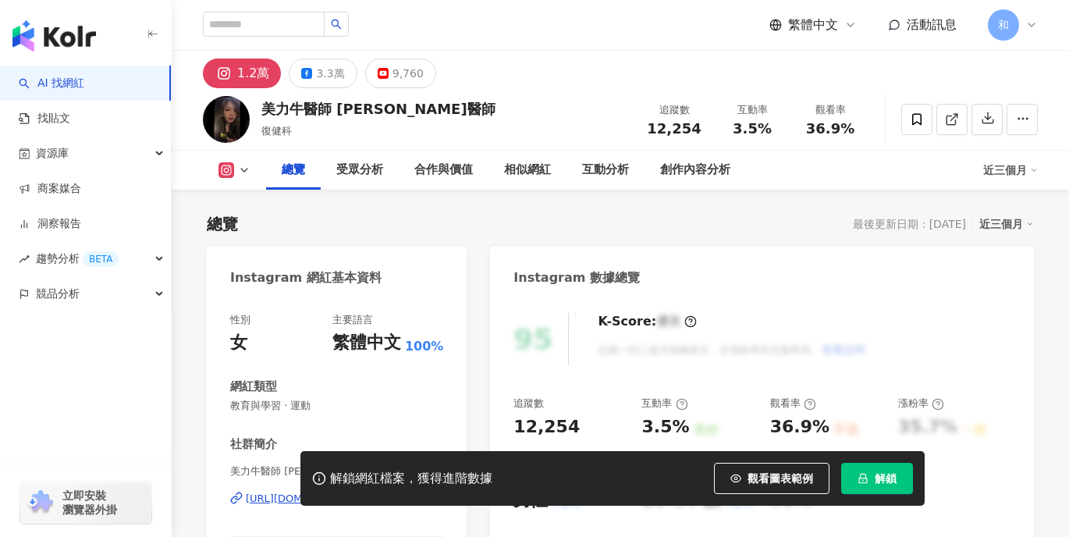
scroll to position [234, 0]
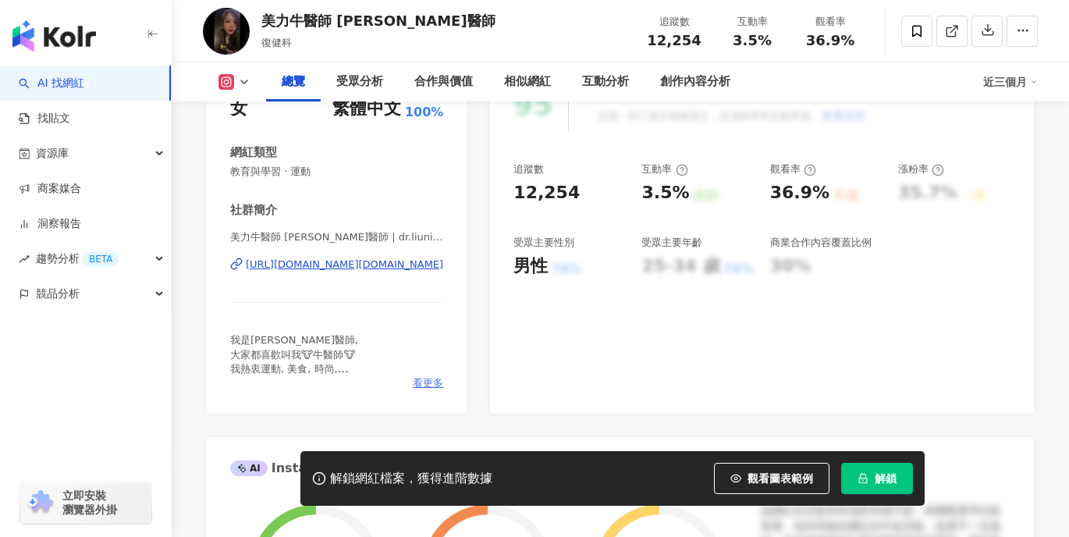
click at [429, 386] on span "看更多" at bounding box center [428, 383] width 30 height 14
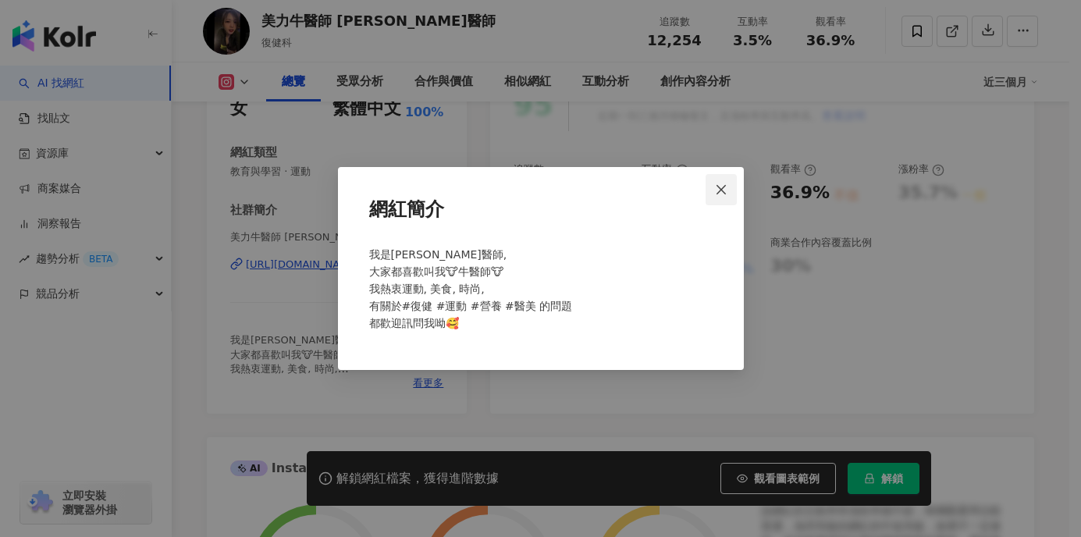
click at [719, 188] on icon "close" at bounding box center [721, 189] width 12 height 12
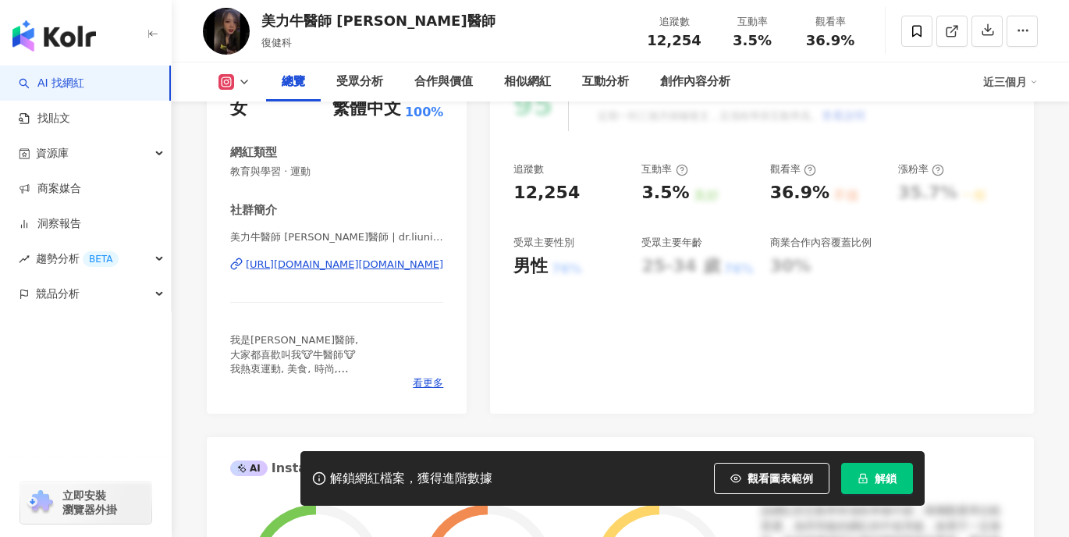
click at [290, 269] on div "https://www.instagram.com/dr.liuniuniu/" at bounding box center [344, 265] width 197 height 14
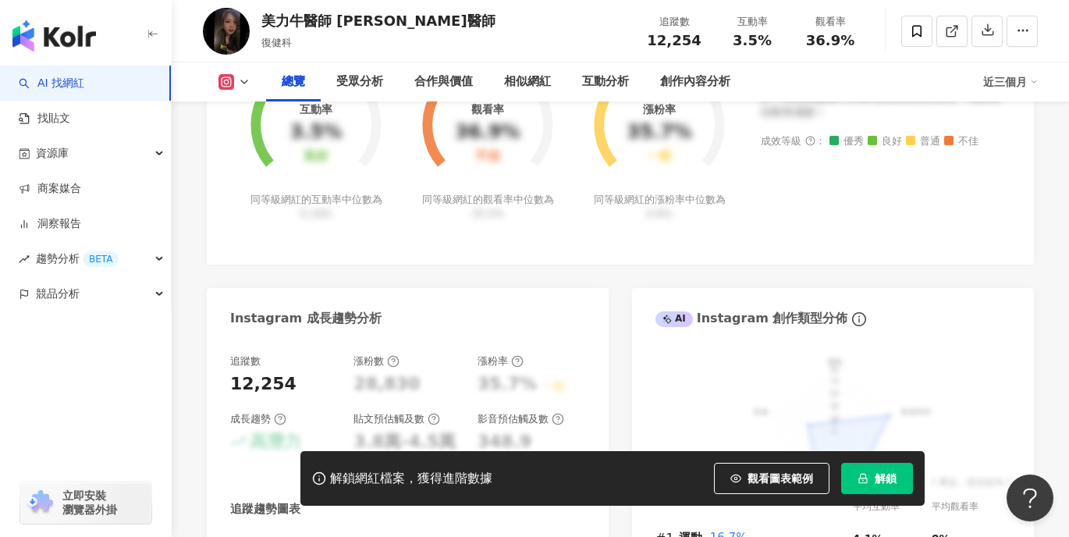
scroll to position [859, 0]
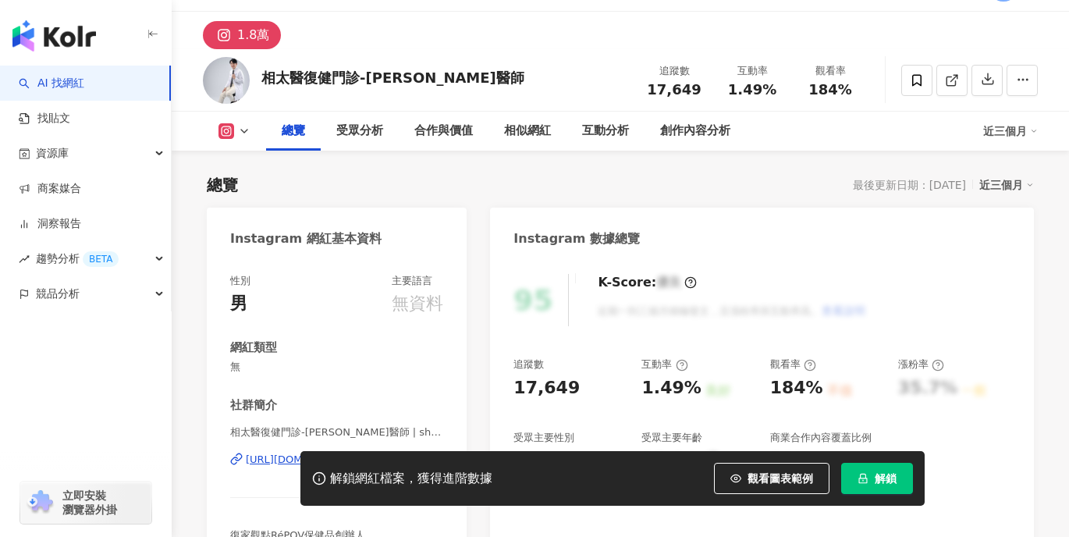
scroll to position [234, 0]
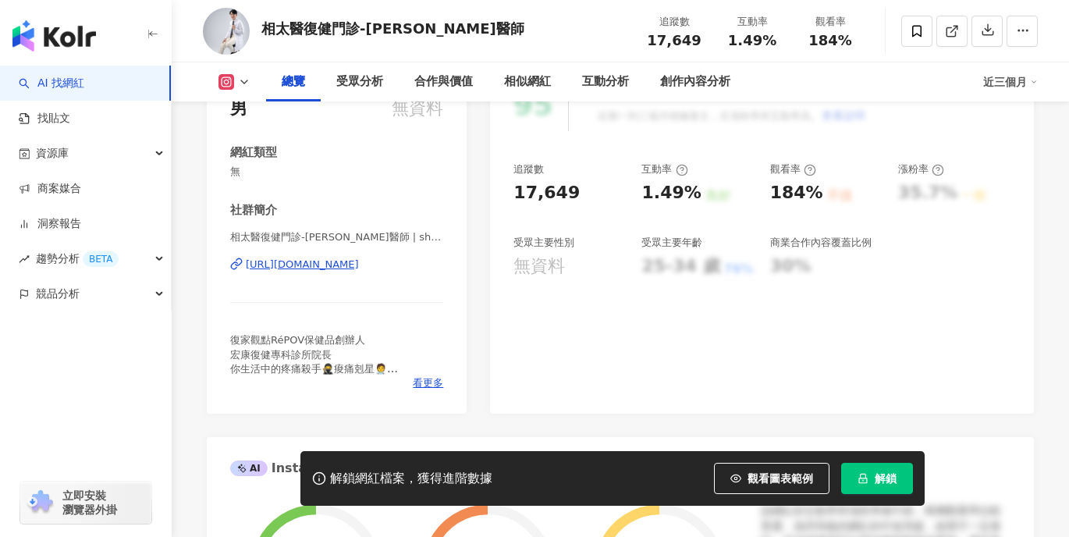
click at [359, 261] on div "https://www.instagram.com/shaundoctor" at bounding box center [302, 265] width 113 height 14
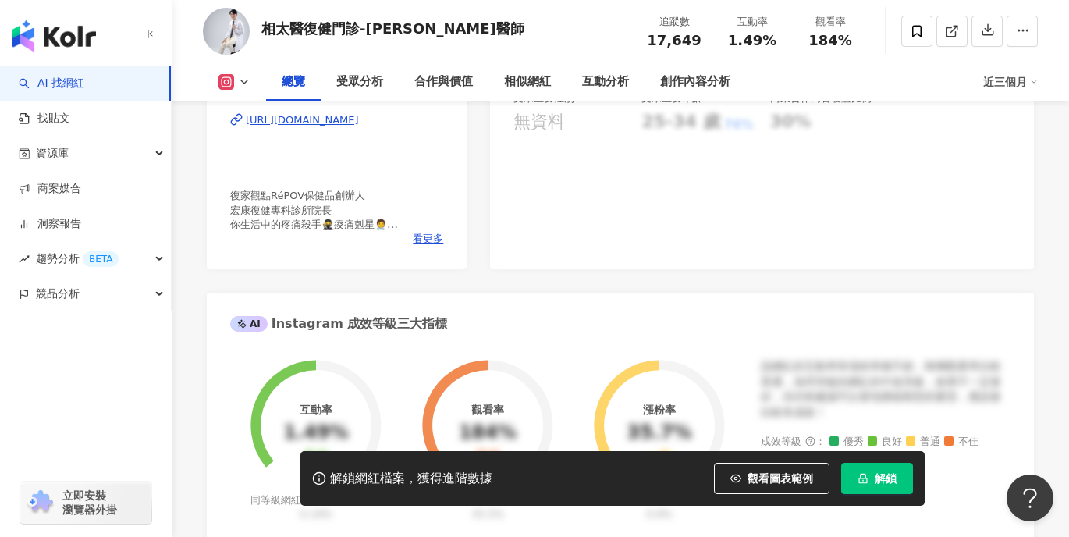
scroll to position [390, 0]
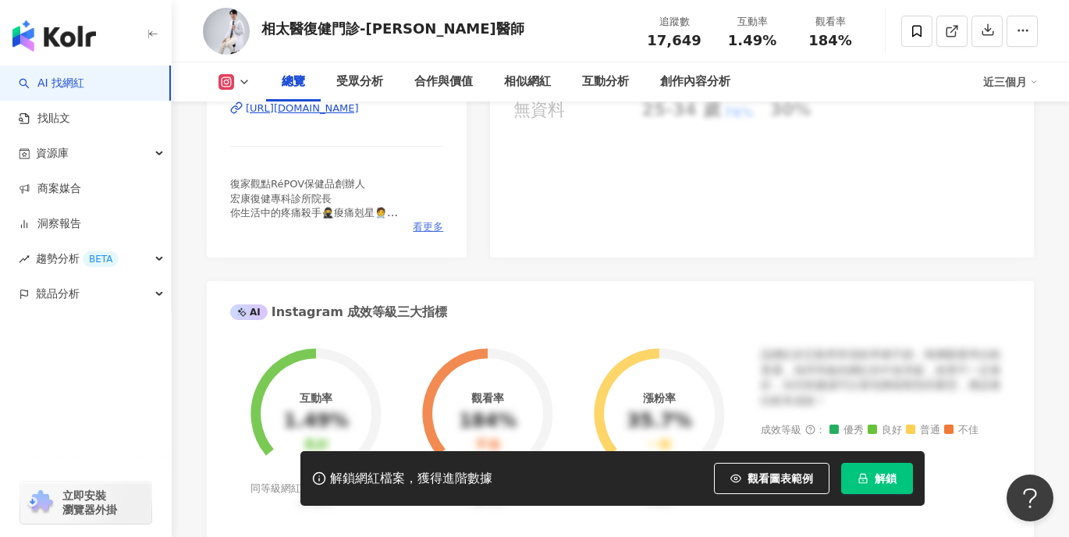
click at [439, 228] on span "看更多" at bounding box center [428, 227] width 30 height 14
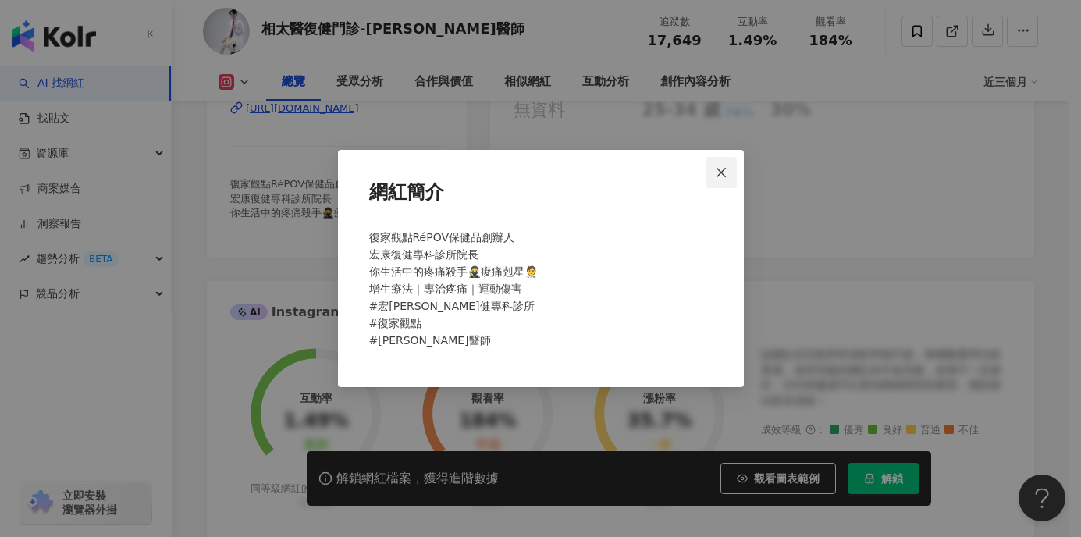
click at [717, 174] on icon "close" at bounding box center [721, 172] width 12 height 12
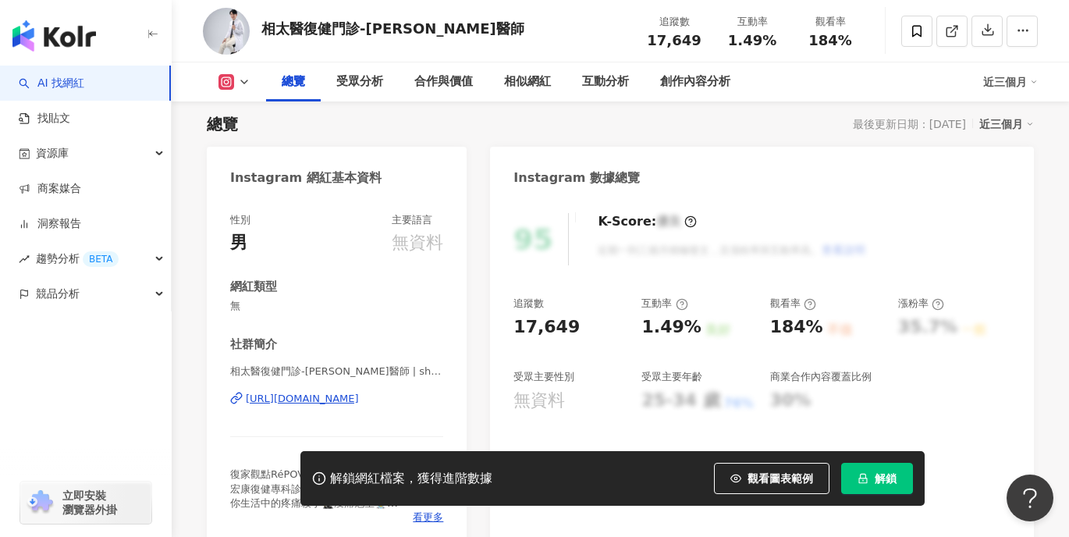
scroll to position [0, 0]
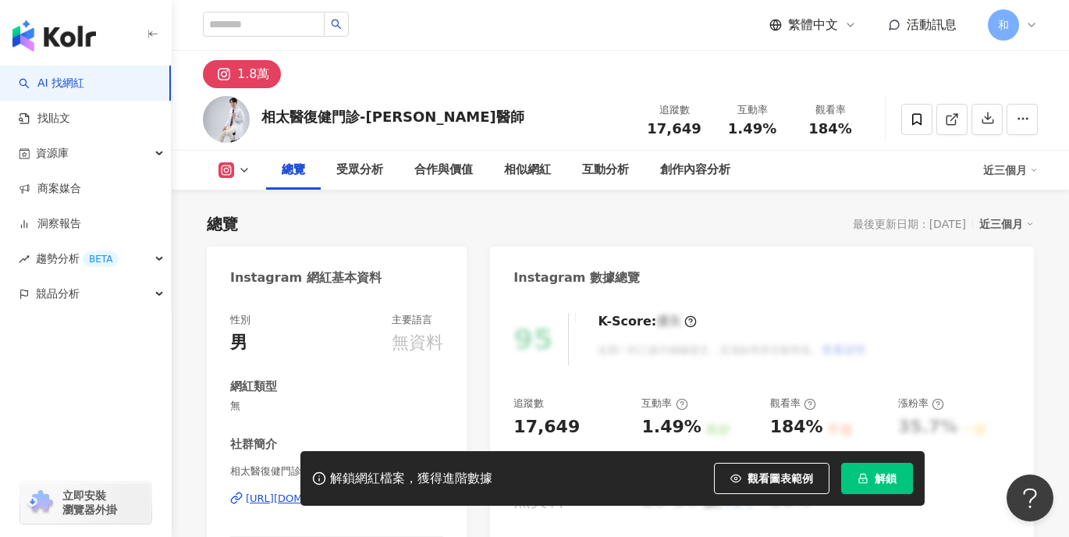
click at [213, 166] on button at bounding box center [234, 170] width 63 height 16
click at [478, 224] on div "總覽 最後更新日期：2025/8/18 近三個月" at bounding box center [620, 224] width 827 height 22
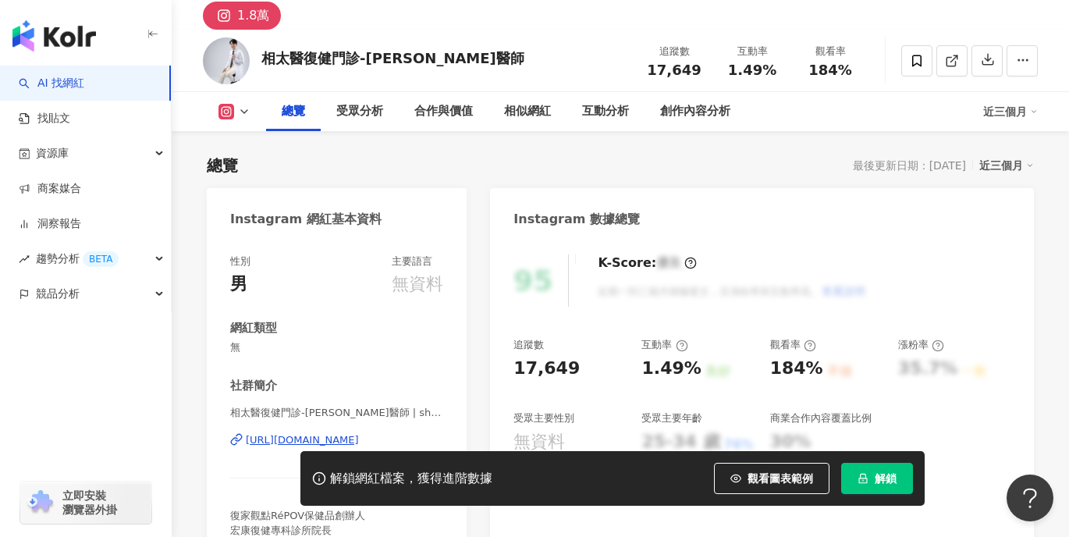
scroll to position [156, 0]
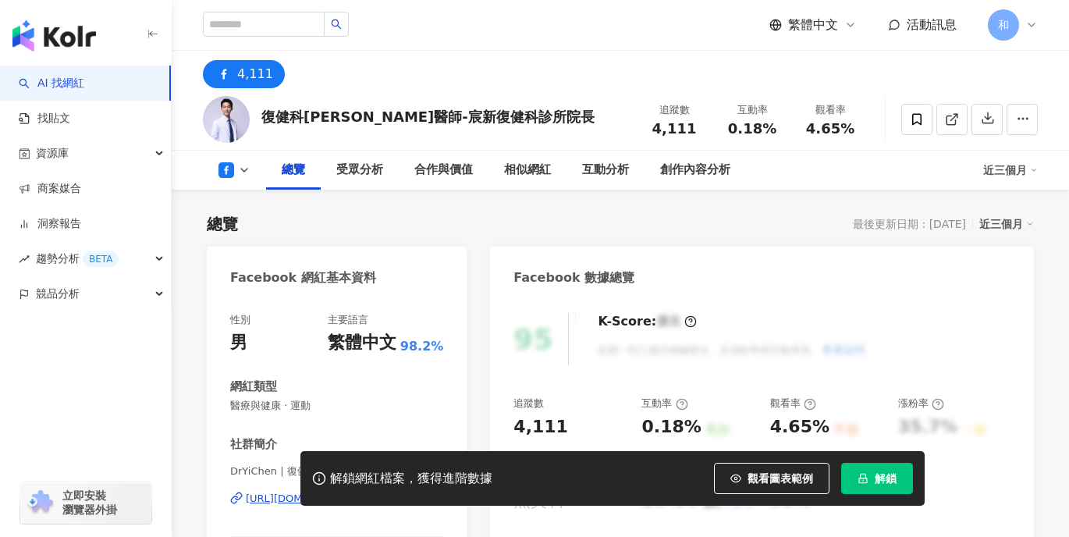
scroll to position [156, 0]
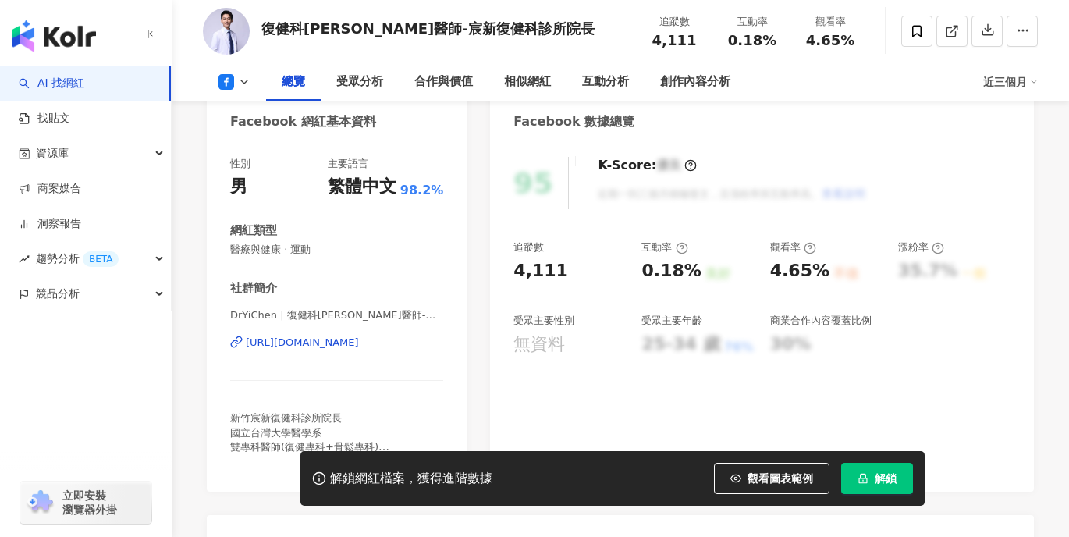
click at [359, 340] on div "[URL][DOMAIN_NAME]" at bounding box center [302, 343] width 113 height 14
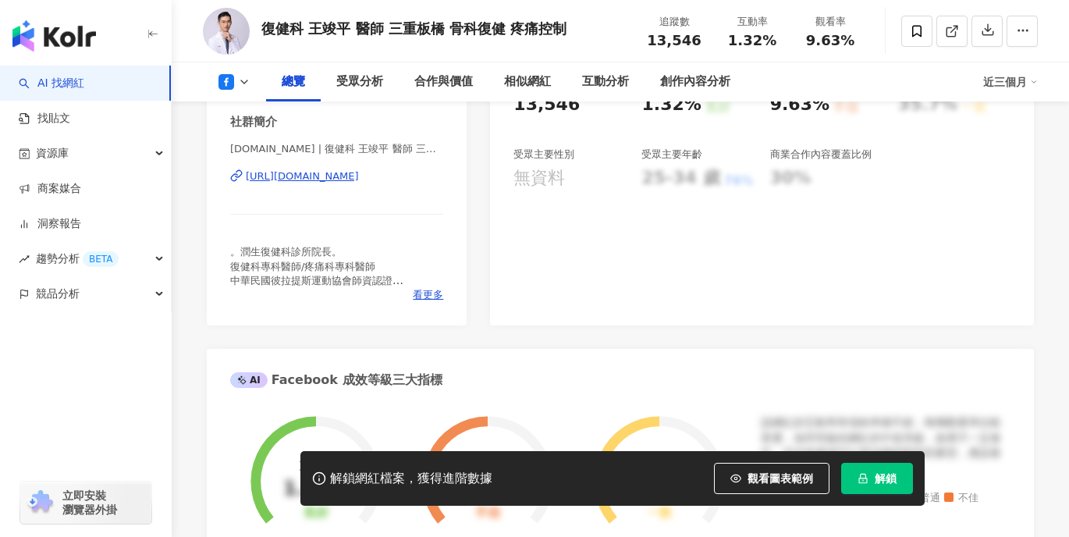
scroll to position [234, 0]
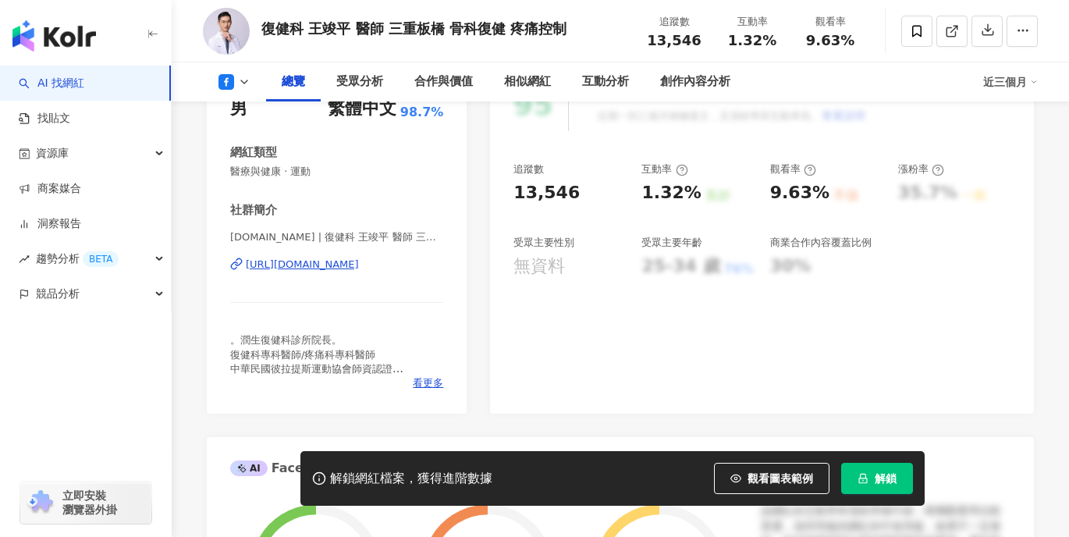
click at [359, 265] on div "[URL][DOMAIN_NAME]" at bounding box center [302, 265] width 113 height 14
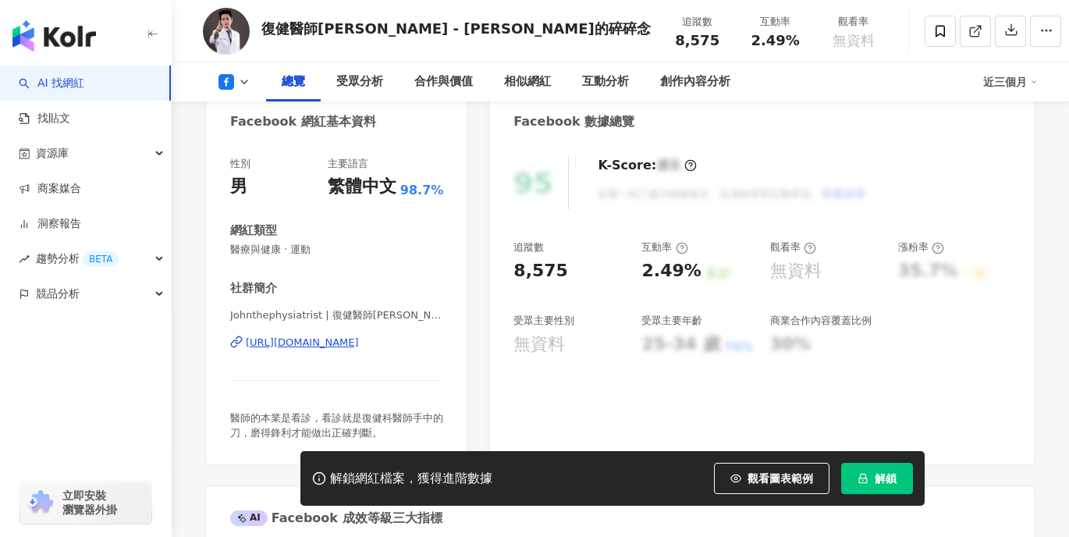
scroll to position [312, 0]
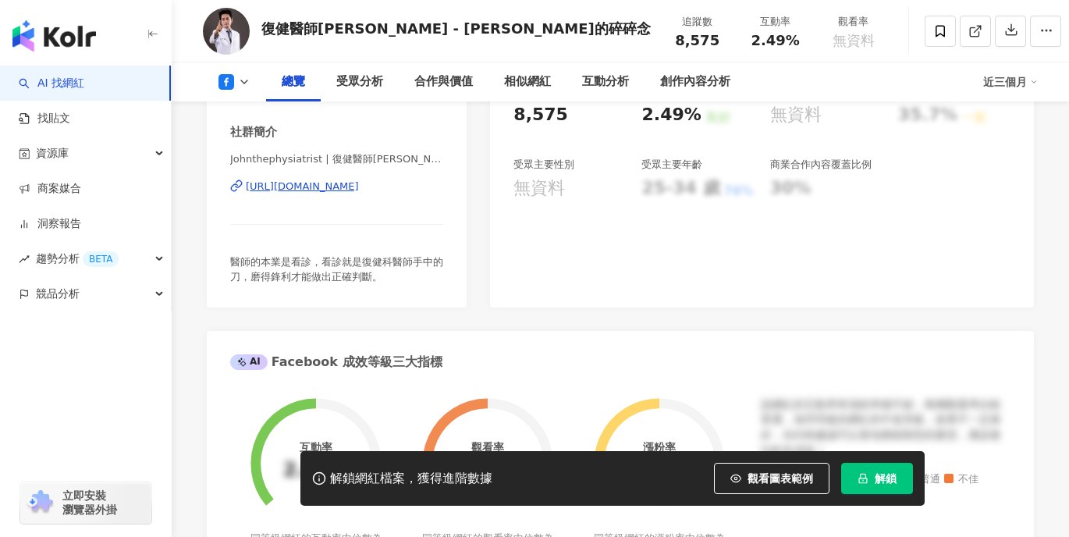
click at [359, 184] on div "[URL][DOMAIN_NAME]" at bounding box center [302, 187] width 113 height 14
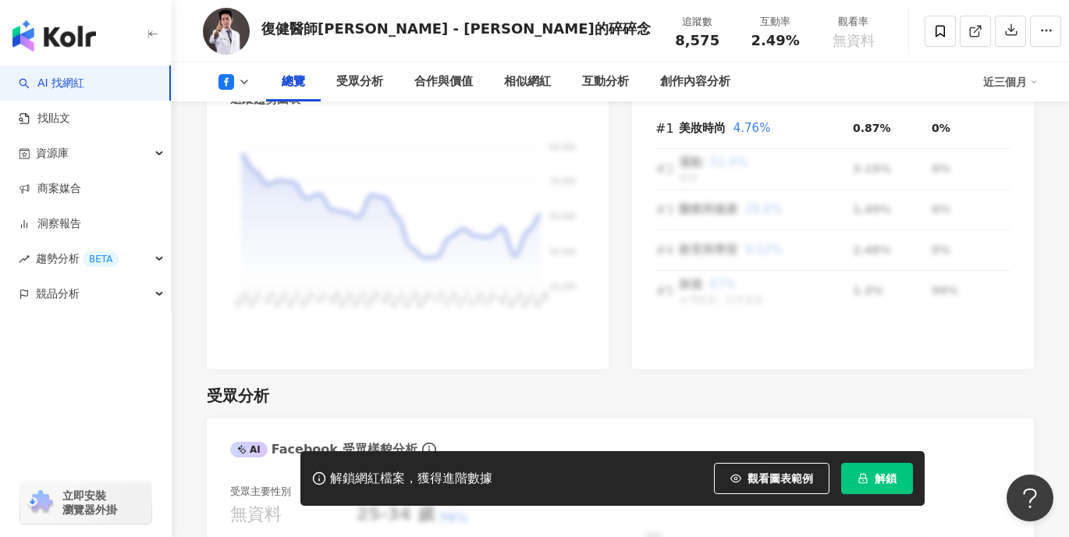
scroll to position [1327, 0]
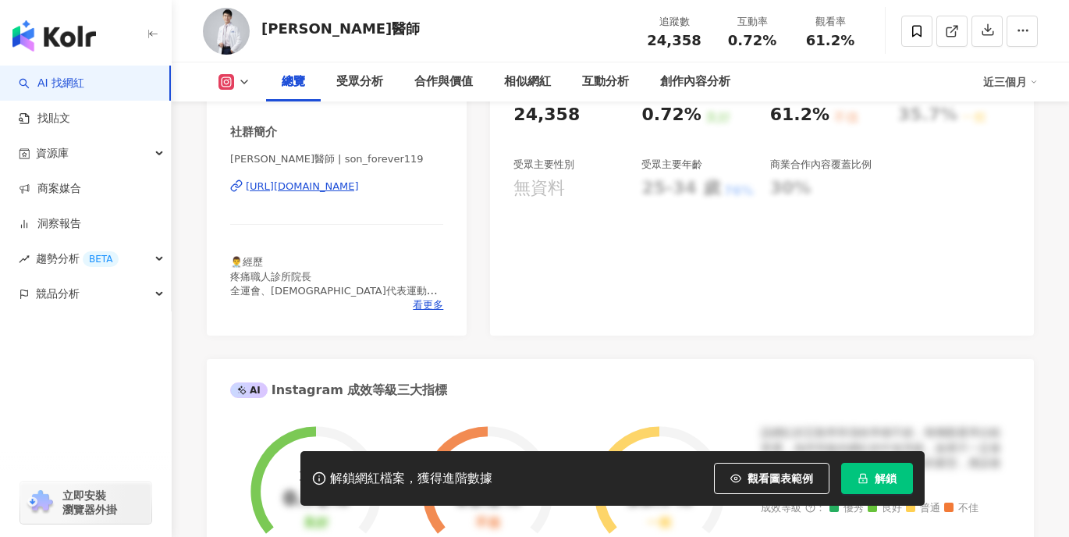
scroll to position [78, 0]
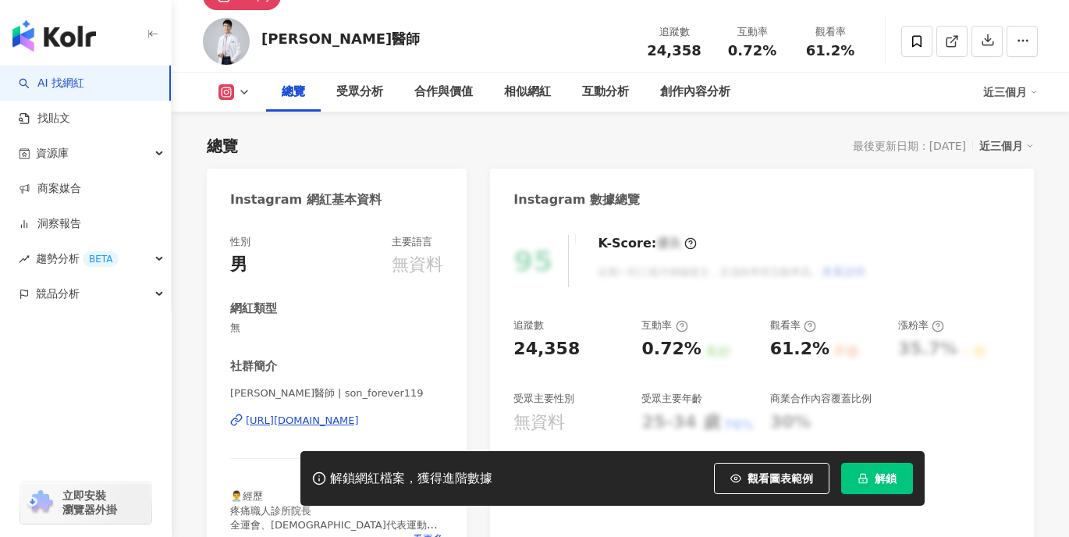
click at [359, 418] on div "[URL][DOMAIN_NAME]" at bounding box center [302, 421] width 113 height 14
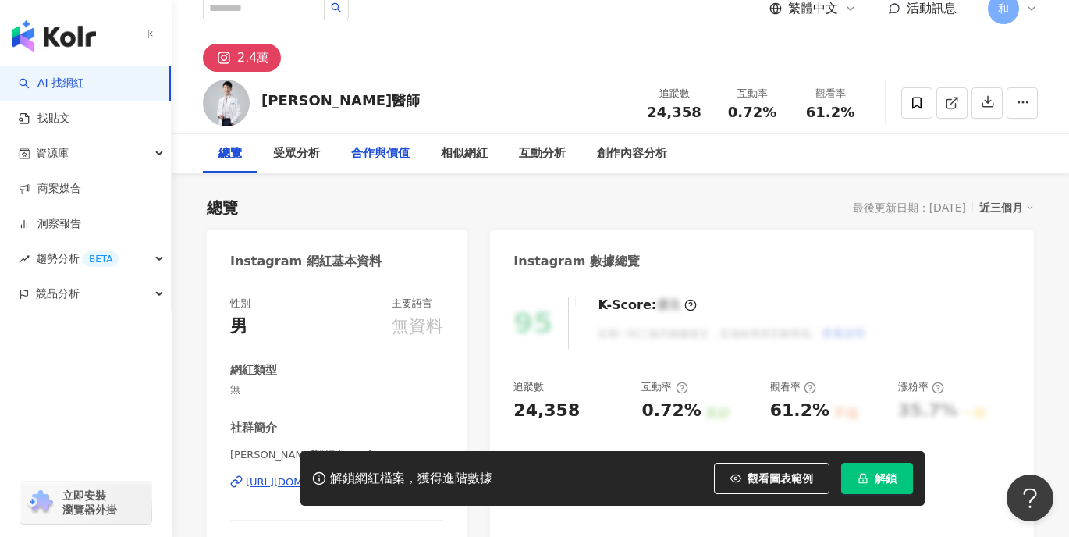
scroll to position [0, 0]
